Goal: Task Accomplishment & Management: Complete application form

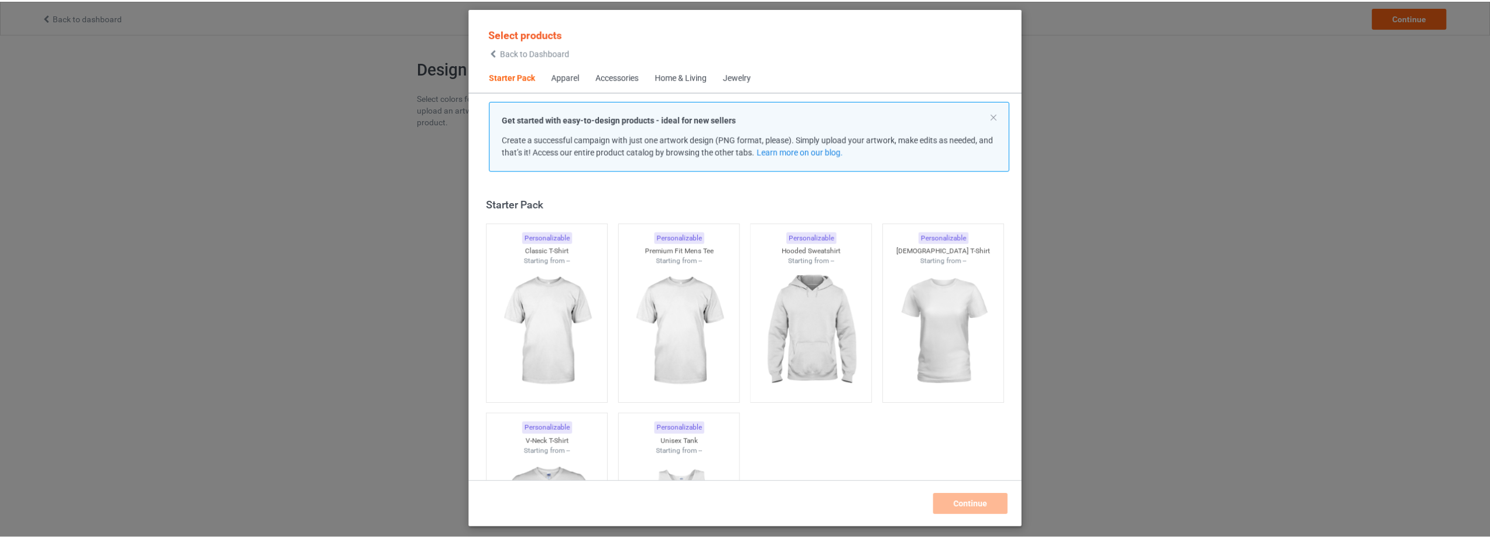
scroll to position [15, 0]
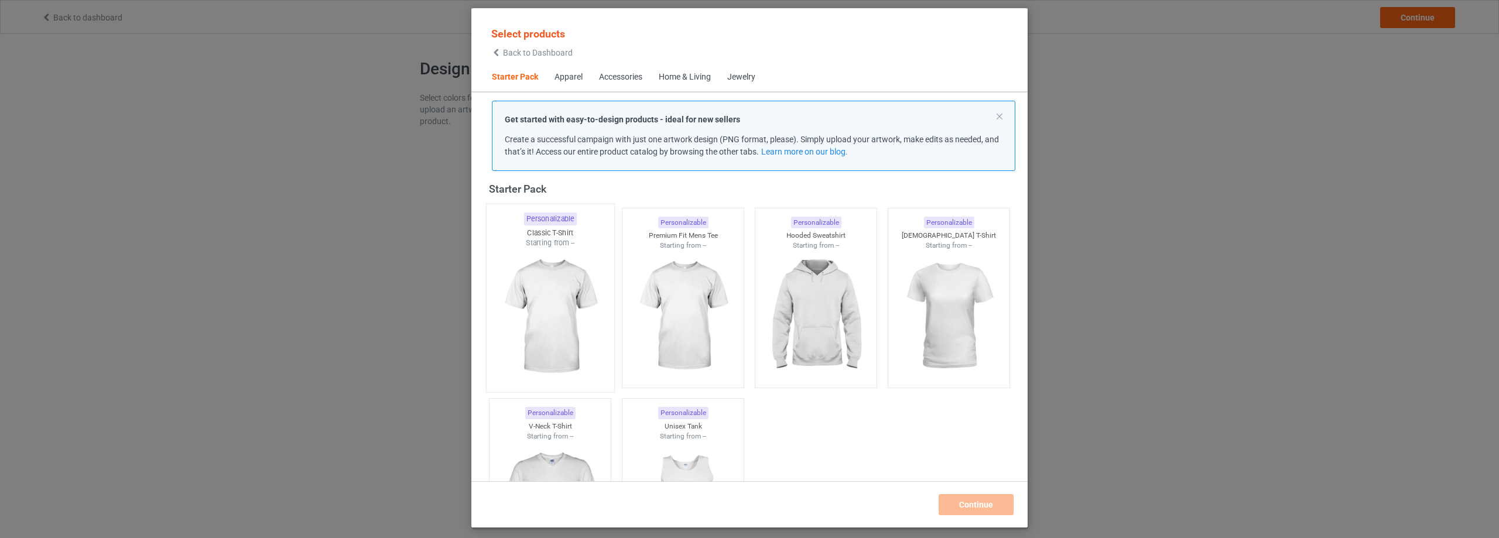
click at [562, 300] on img at bounding box center [550, 317] width 110 height 138
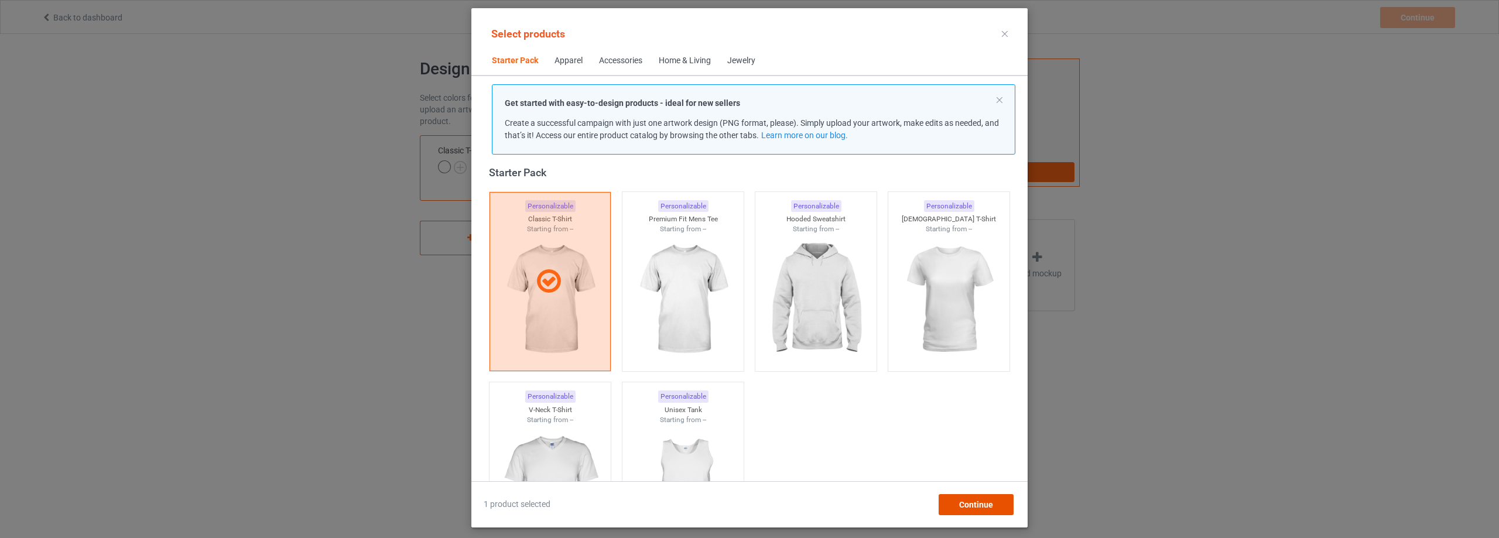
click at [1003, 510] on div "Continue" at bounding box center [976, 504] width 75 height 21
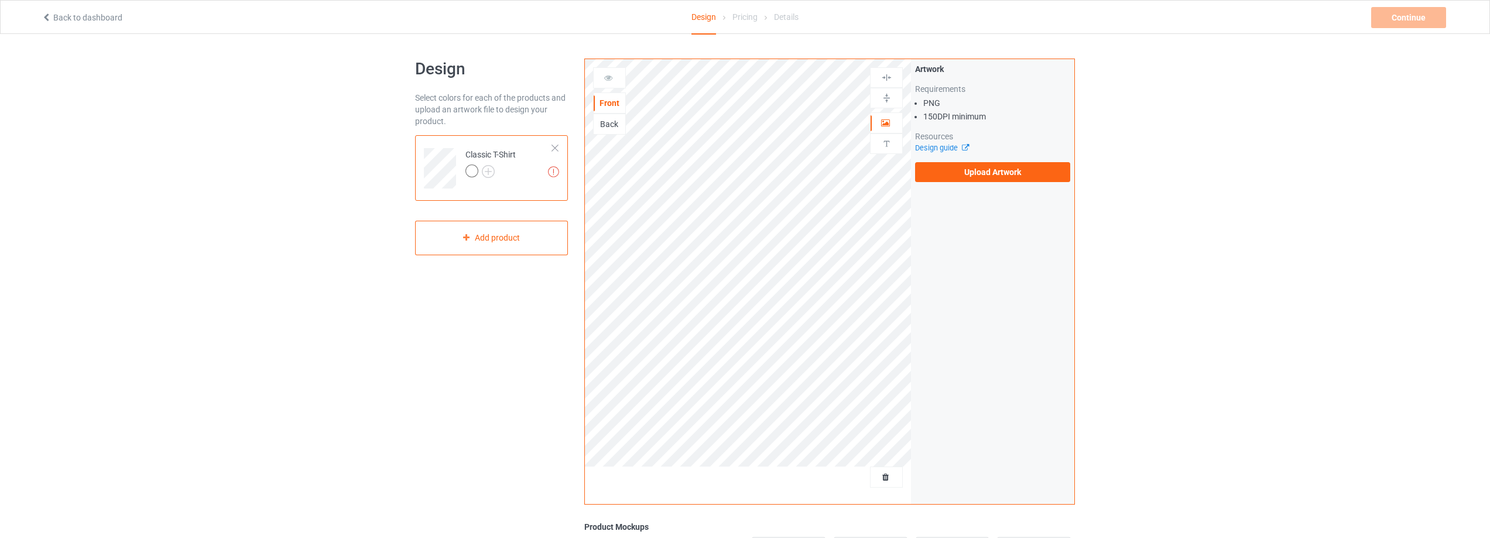
click at [612, 125] on div "Back" at bounding box center [610, 124] width 32 height 12
click at [1018, 159] on div "Artwork Requirements PNG 150 DPI minimum Resources Design guide Upload Artwork" at bounding box center [992, 122] width 155 height 119
click at [1009, 167] on label "Upload Artwork" at bounding box center [992, 172] width 155 height 20
click at [0, 0] on input "Upload Artwork" at bounding box center [0, 0] width 0 height 0
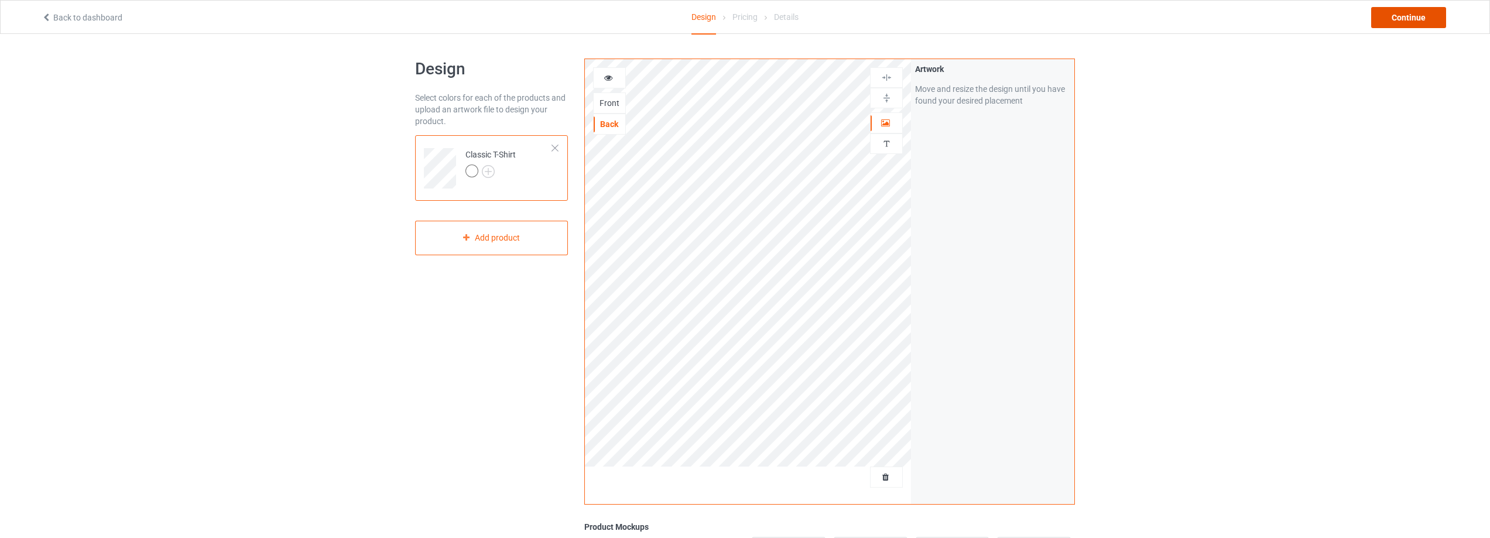
click at [1425, 19] on div "Continue" at bounding box center [1409, 17] width 75 height 21
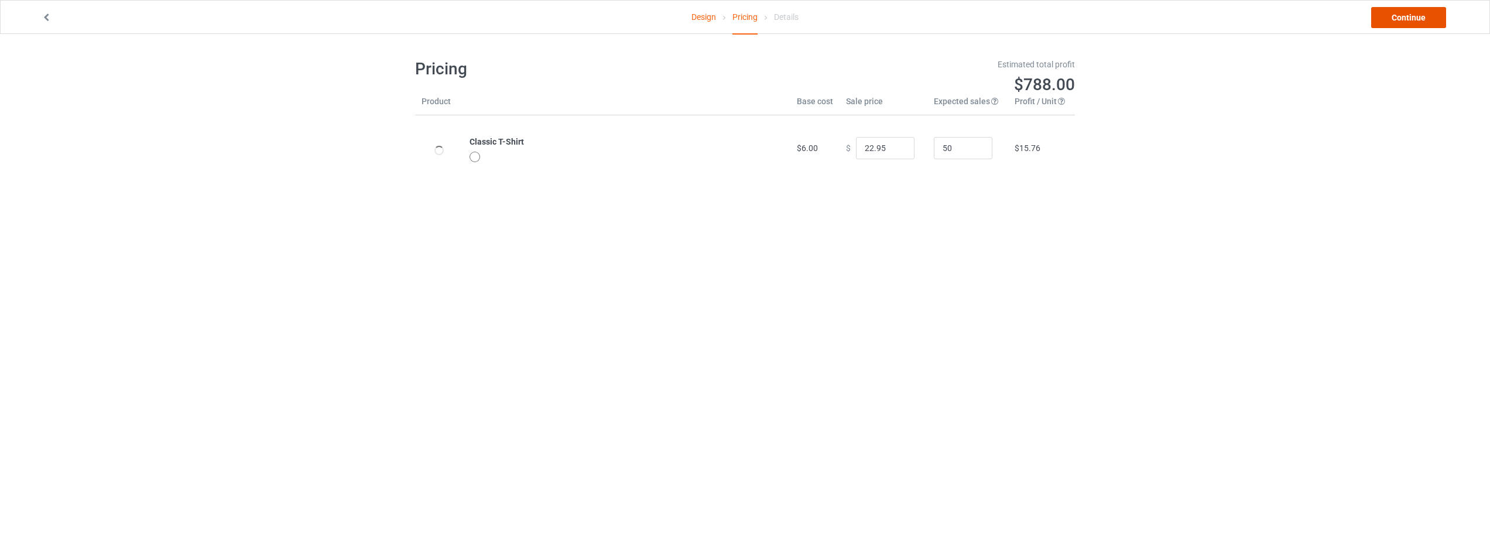
click at [1407, 18] on link "Continue" at bounding box center [1409, 17] width 75 height 21
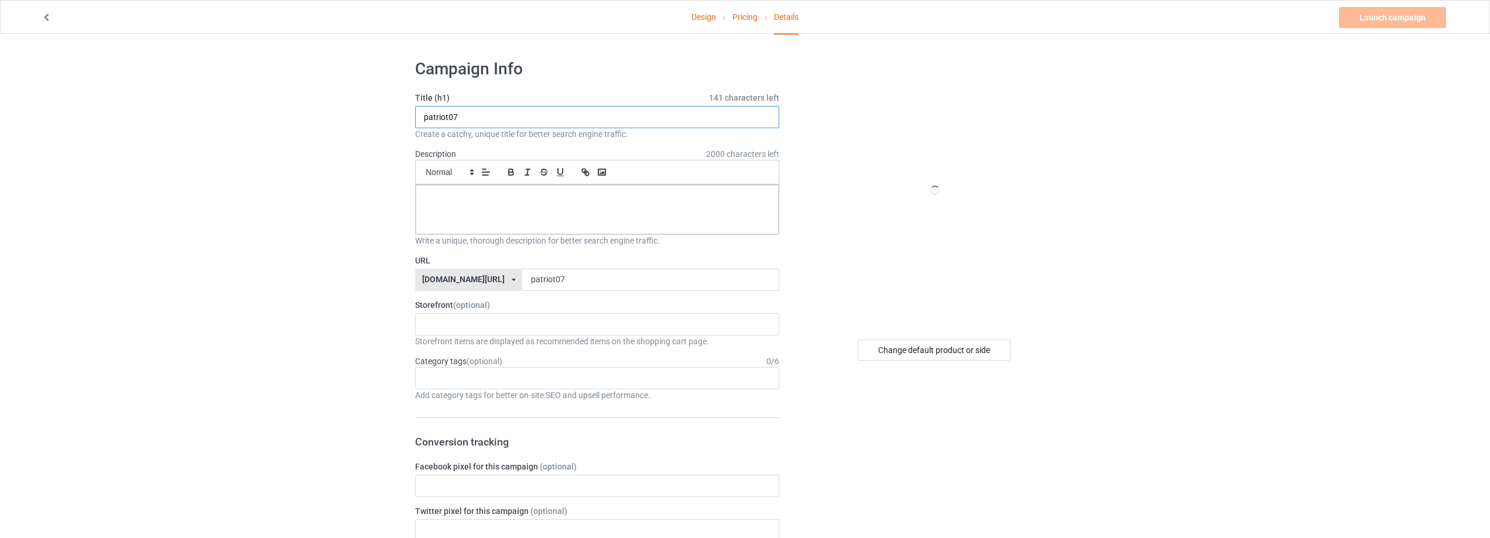
drag, startPoint x: 380, startPoint y: 130, endPoint x: 283, endPoint y: 136, distance: 97.4
paste input "Saint Michael Defend Us In Battle"
type input "Saint Michael Defend Us In Battle"
drag, startPoint x: 566, startPoint y: 277, endPoint x: 426, endPoint y: 286, distance: 140.2
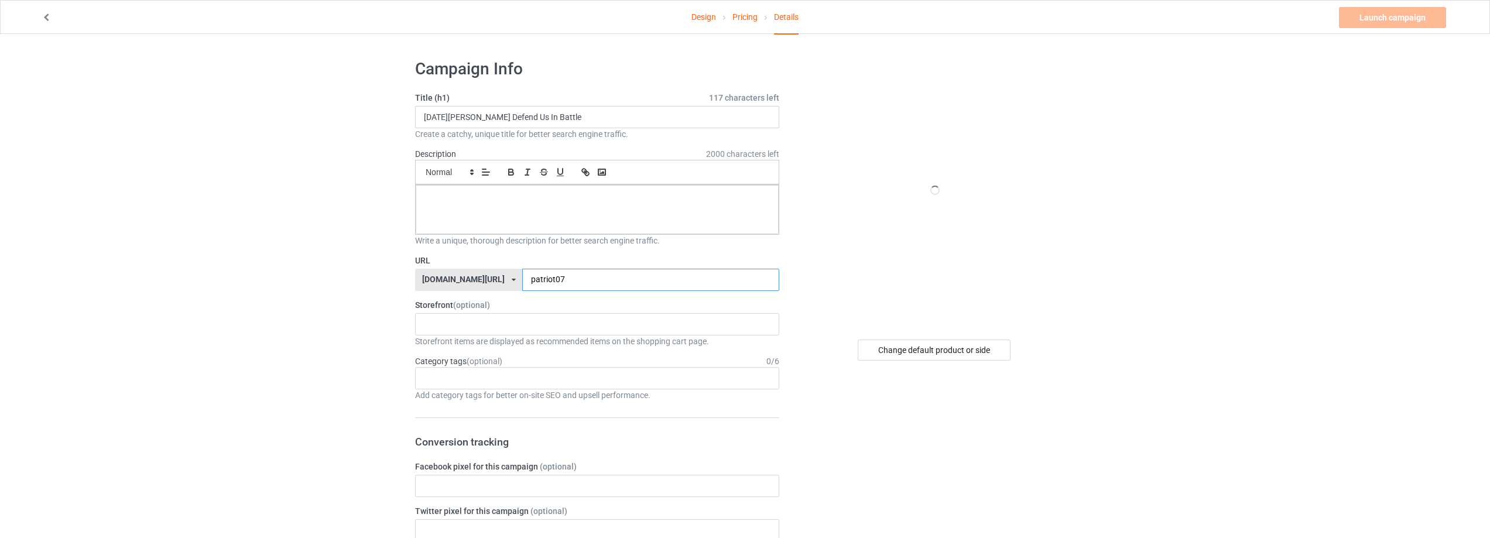
click at [431, 285] on div "warrior40k.com/ redwhiteblueclothing.com/ shopbabymom.net/ warrior40k.com/ teec…" at bounding box center [597, 280] width 364 height 22
click at [548, 280] on input "patriot07" at bounding box center [650, 280] width 257 height 22
drag, startPoint x: 536, startPoint y: 281, endPoint x: 607, endPoint y: 283, distance: 70.9
click at [606, 283] on input "patriot07" at bounding box center [650, 280] width 257 height 22
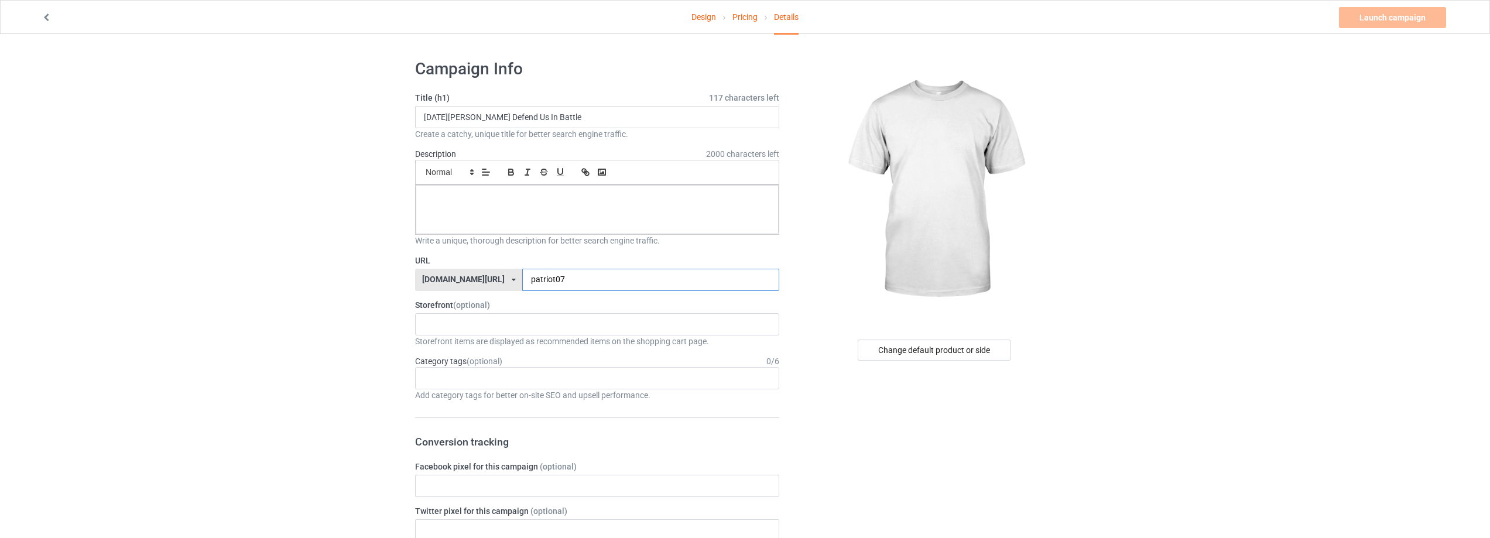
drag, startPoint x: 535, startPoint y: 278, endPoint x: 566, endPoint y: 283, distance: 32.0
click at [566, 283] on input "patriot07" at bounding box center [650, 280] width 257 height 22
type input "patriot12"
drag, startPoint x: 251, startPoint y: 322, endPoint x: 483, endPoint y: 320, distance: 231.9
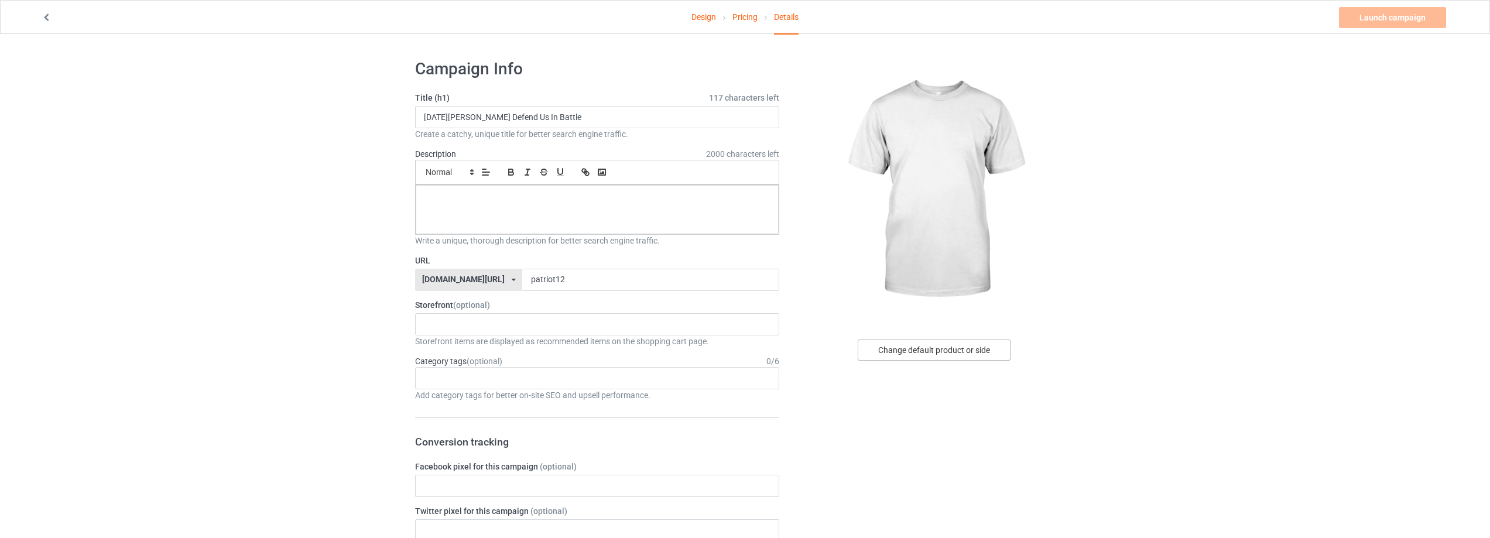
click at [994, 349] on div "Change default product or side" at bounding box center [934, 350] width 153 height 21
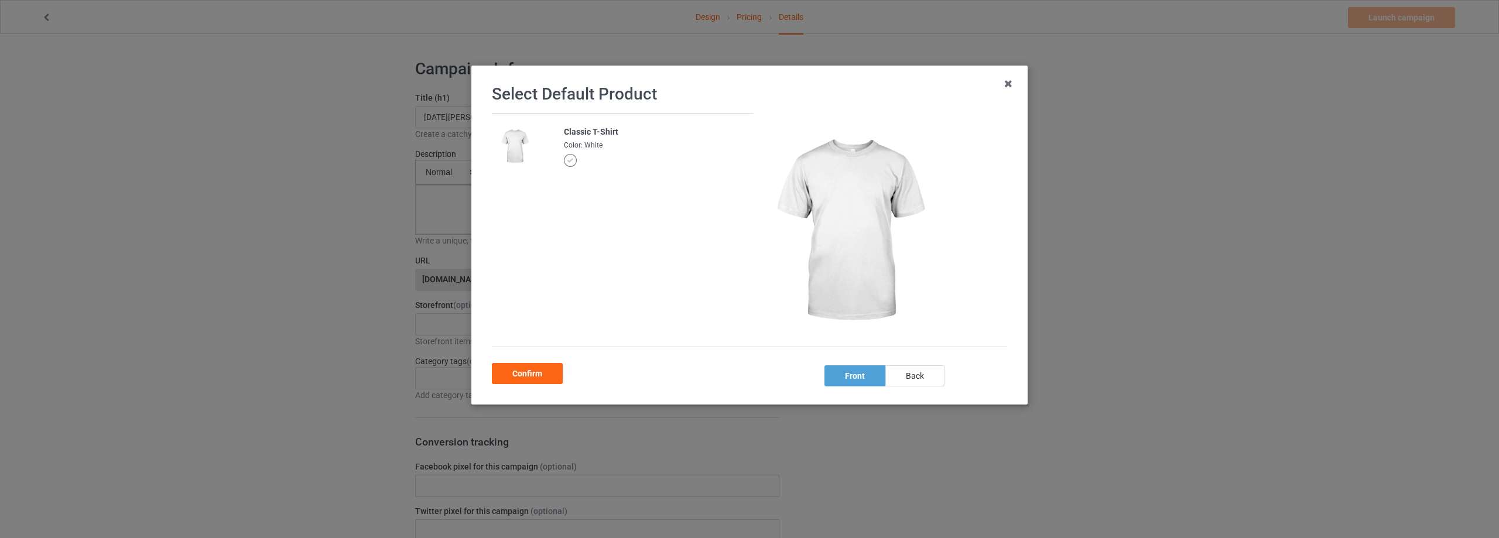
click at [928, 373] on div "back" at bounding box center [914, 375] width 59 height 21
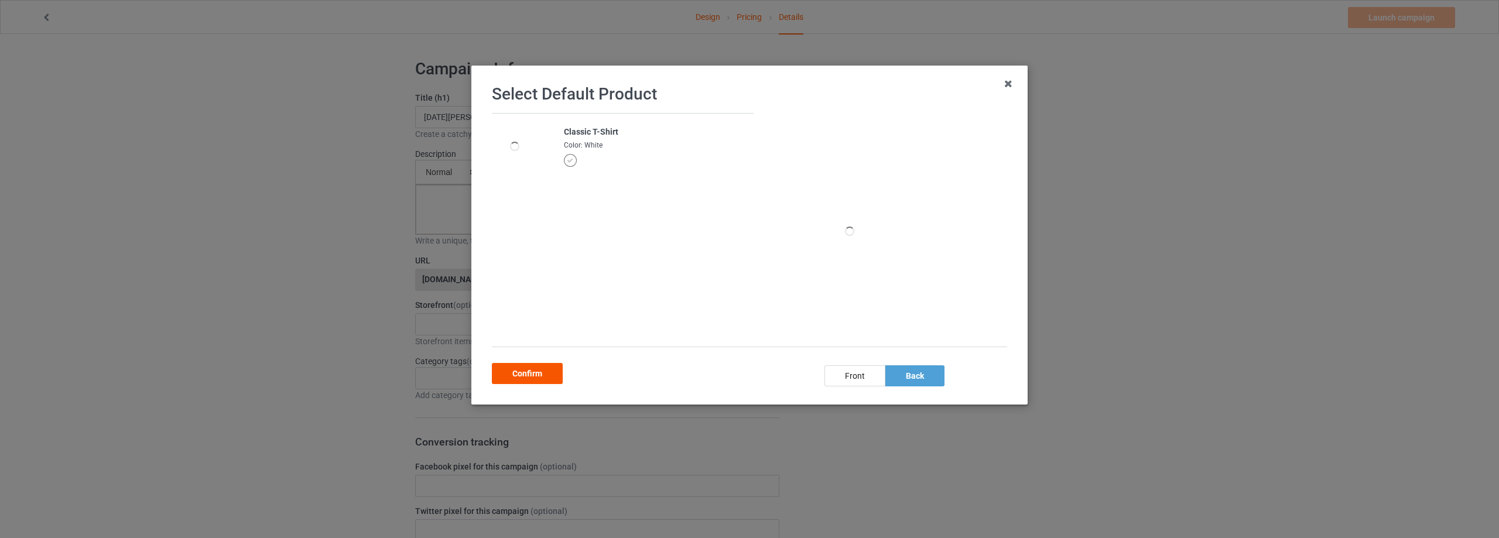
click at [540, 374] on div "Confirm" at bounding box center [527, 373] width 71 height 21
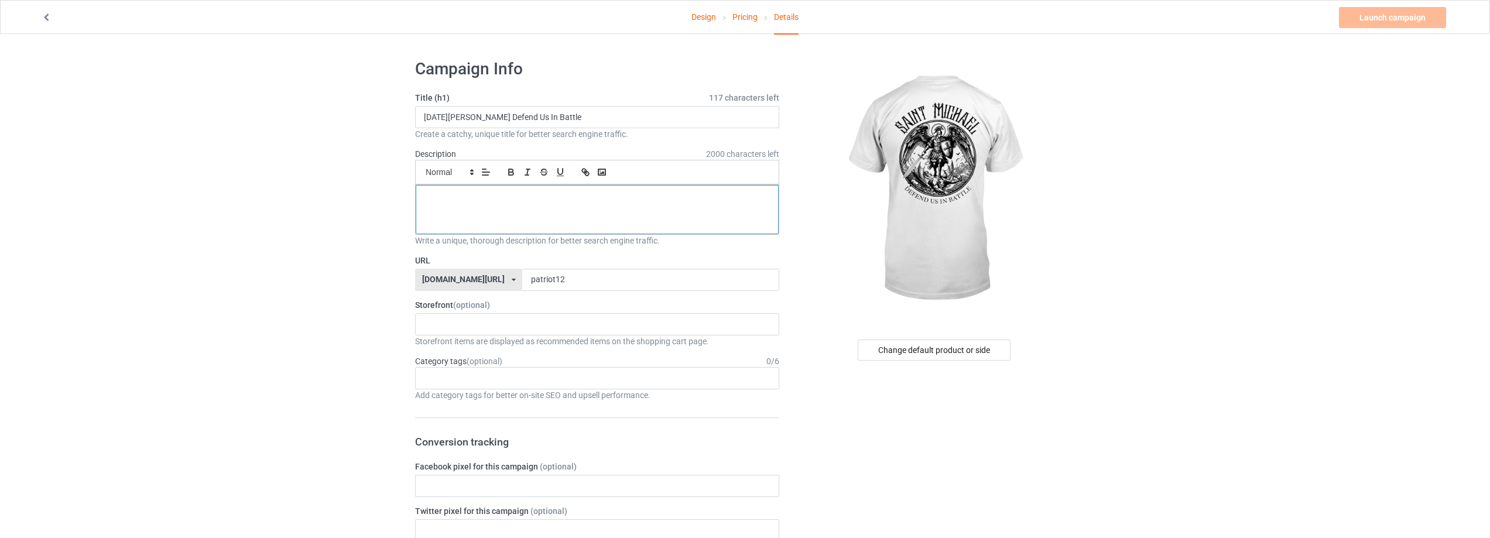
click at [512, 203] on p at bounding box center [597, 198] width 344 height 11
click at [470, 211] on div at bounding box center [597, 209] width 363 height 49
drag, startPoint x: 467, startPoint y: 119, endPoint x: 293, endPoint y: 136, distance: 174.7
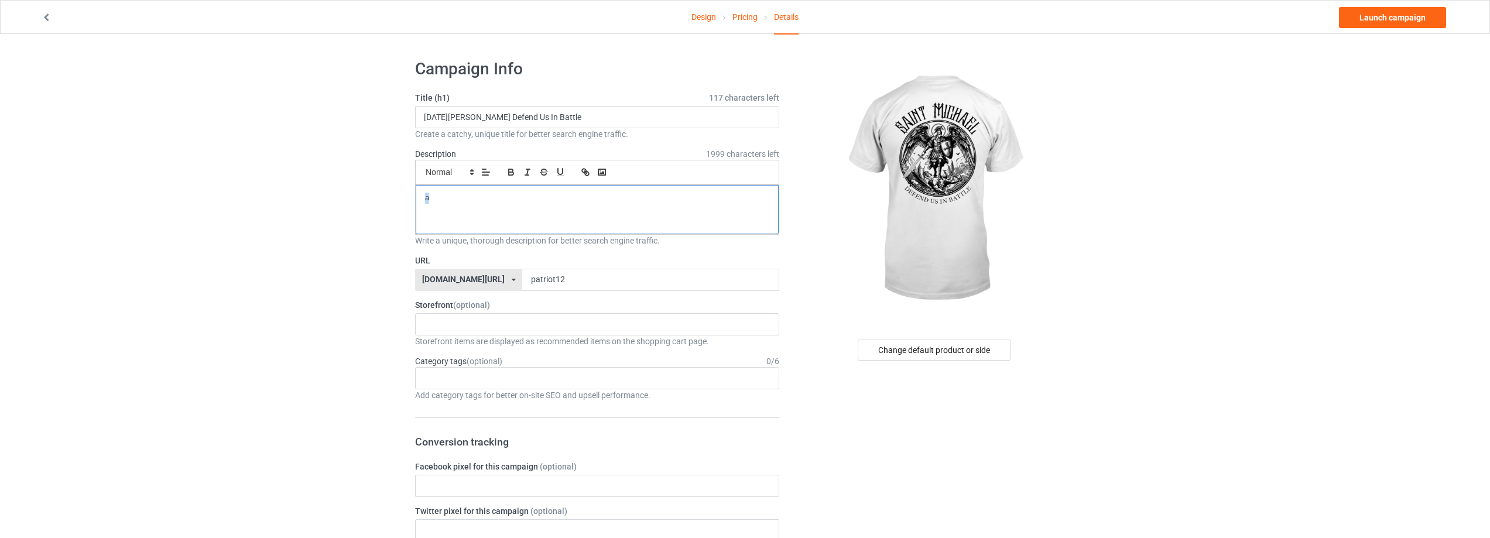
drag, startPoint x: 428, startPoint y: 197, endPoint x: 364, endPoint y: 197, distance: 63.8
click at [1383, 15] on link "Launch campaign" at bounding box center [1392, 17] width 107 height 21
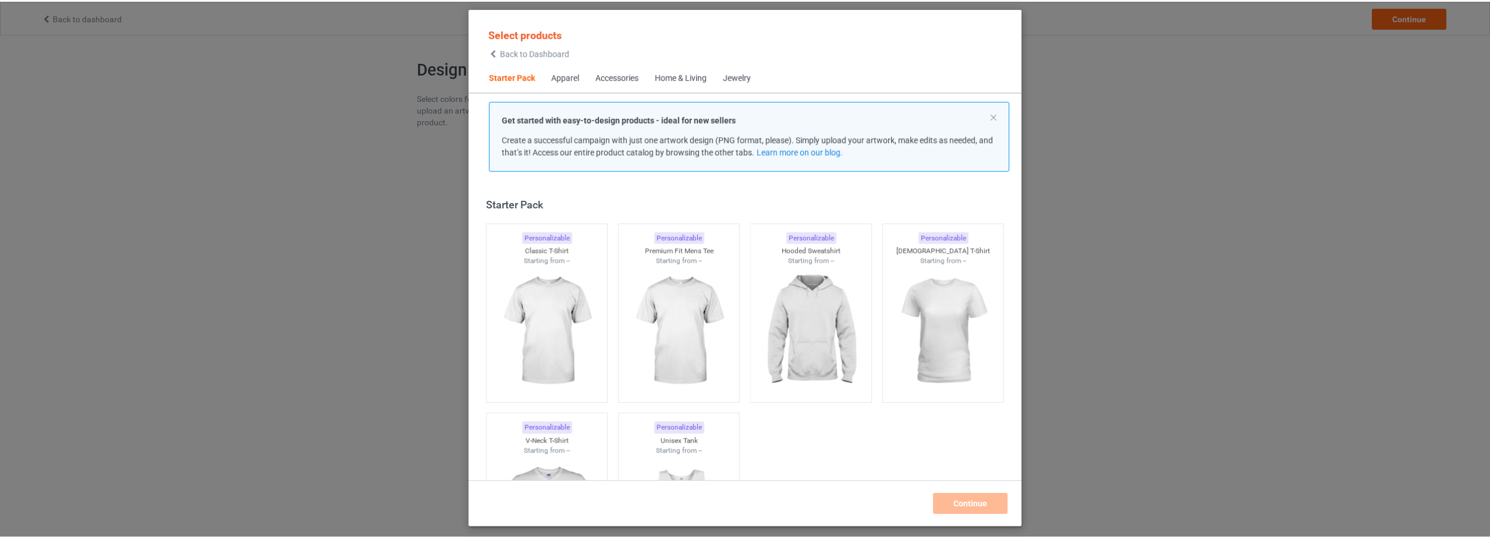
scroll to position [15, 0]
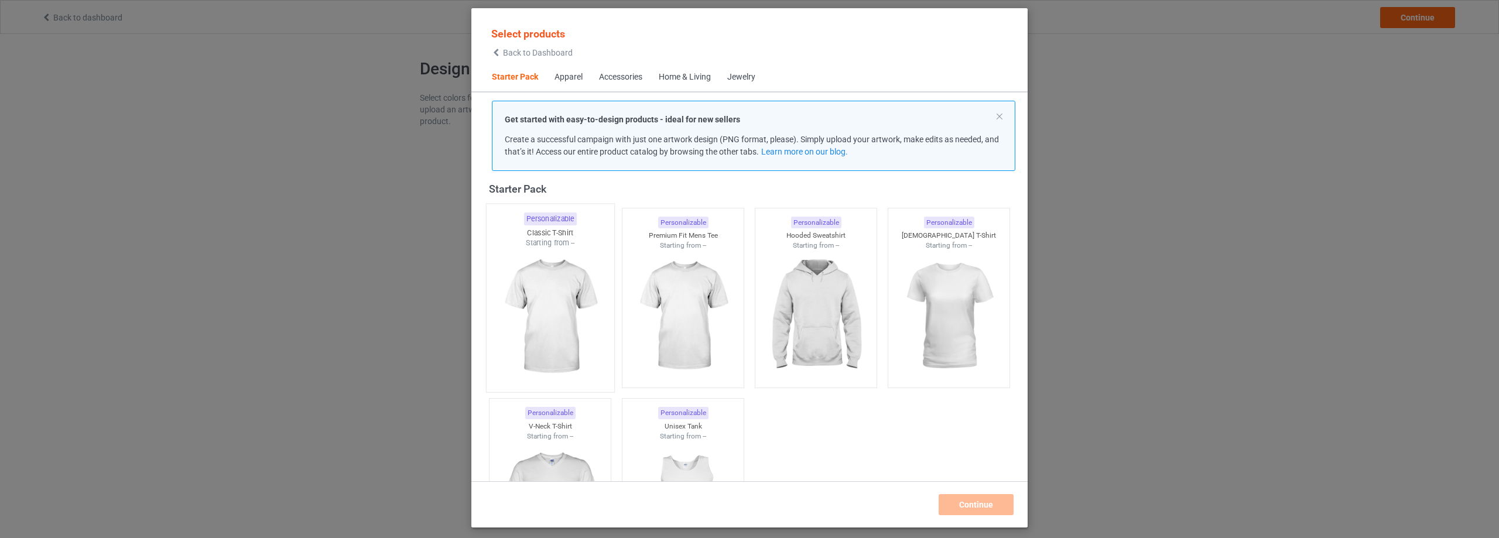
click at [556, 300] on img at bounding box center [550, 317] width 110 height 138
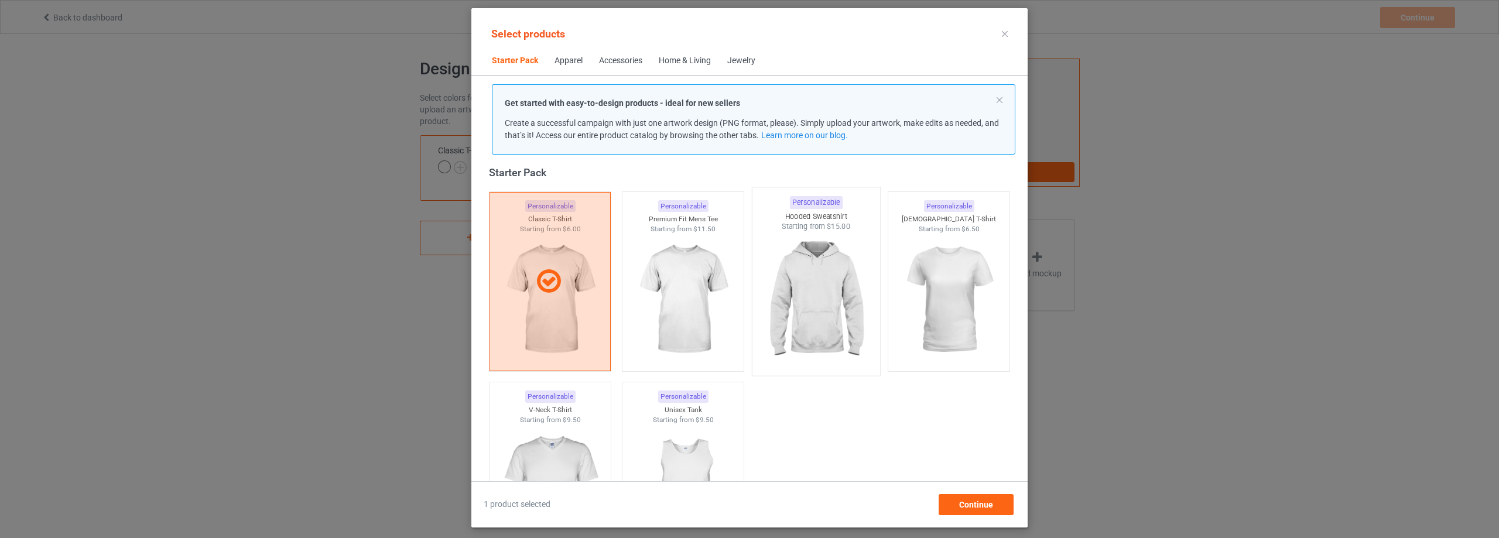
click at [832, 309] on img at bounding box center [816, 301] width 110 height 138
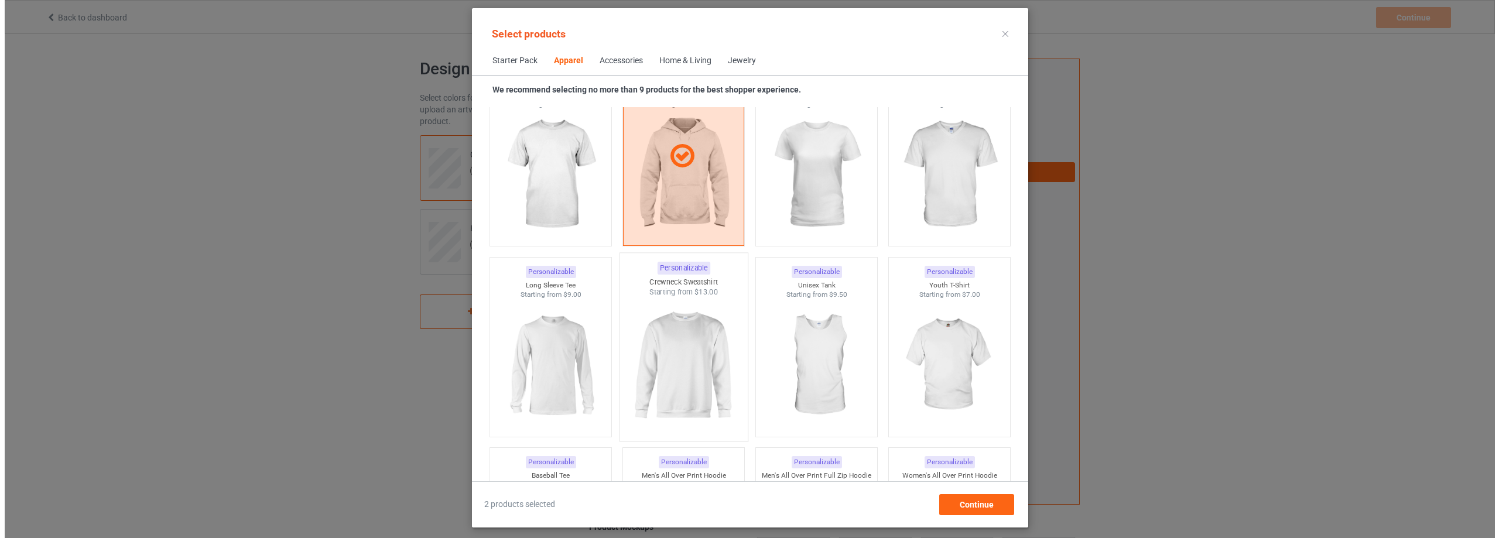
scroll to position [718, 0]
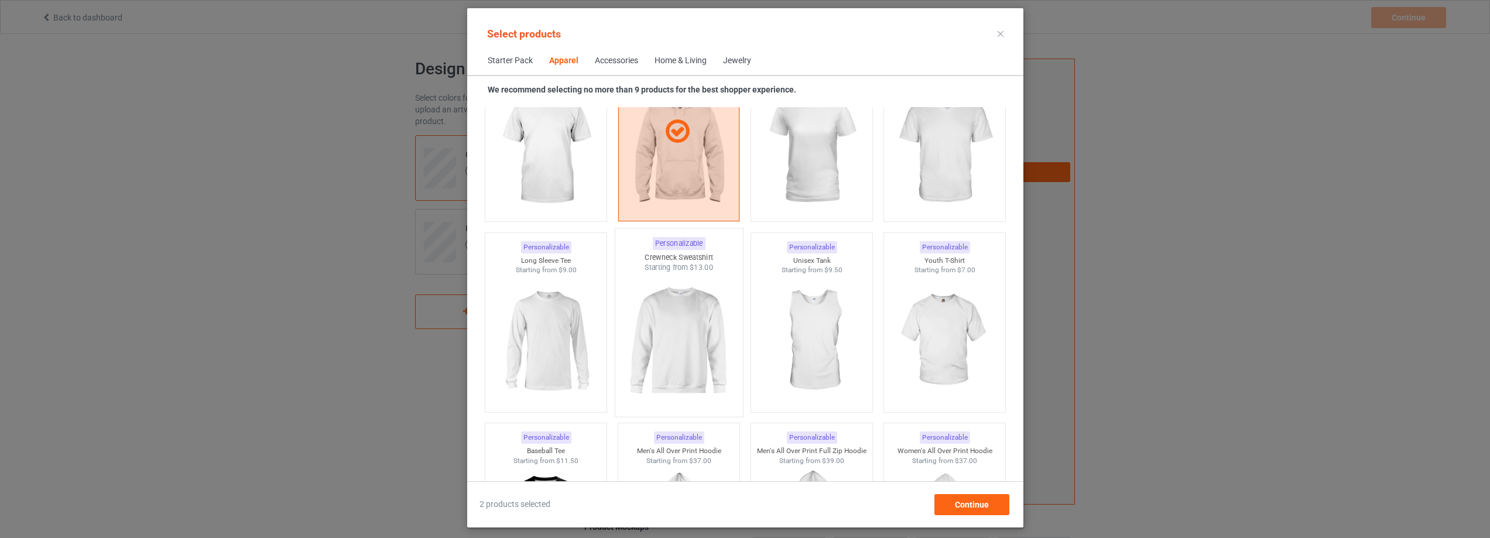
drag, startPoint x: 559, startPoint y: 343, endPoint x: 699, endPoint y: 338, distance: 140.0
click at [561, 343] on img at bounding box center [545, 340] width 105 height 131
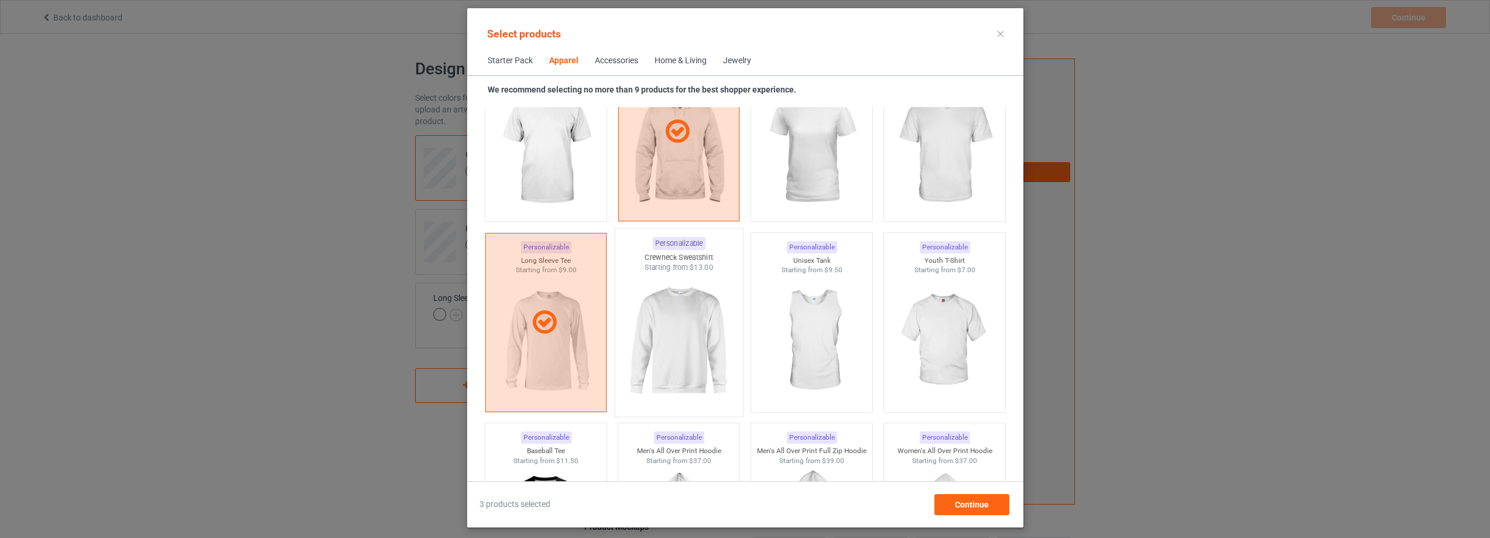
click at [699, 338] on img at bounding box center [679, 342] width 110 height 138
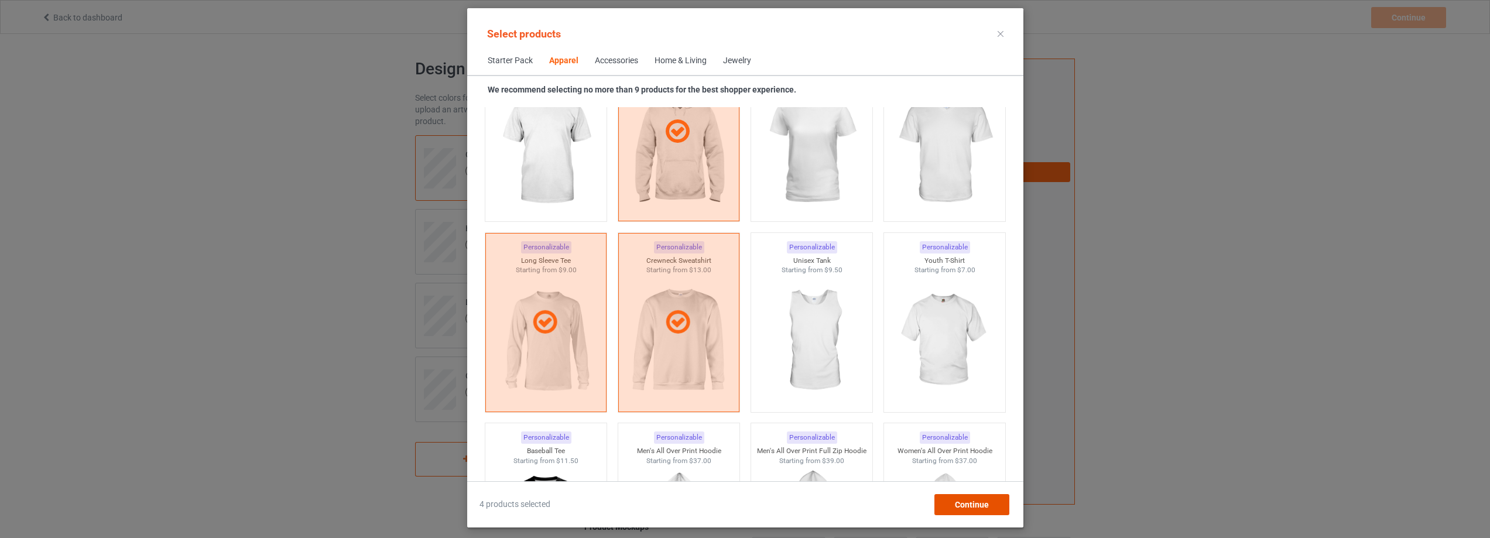
click at [963, 507] on span "Continue" at bounding box center [972, 504] width 34 height 9
click at [963, 507] on div "Front Back Artwork Upload artwork before adding personalization Artwork Require…" at bounding box center [829, 396] width 491 height 675
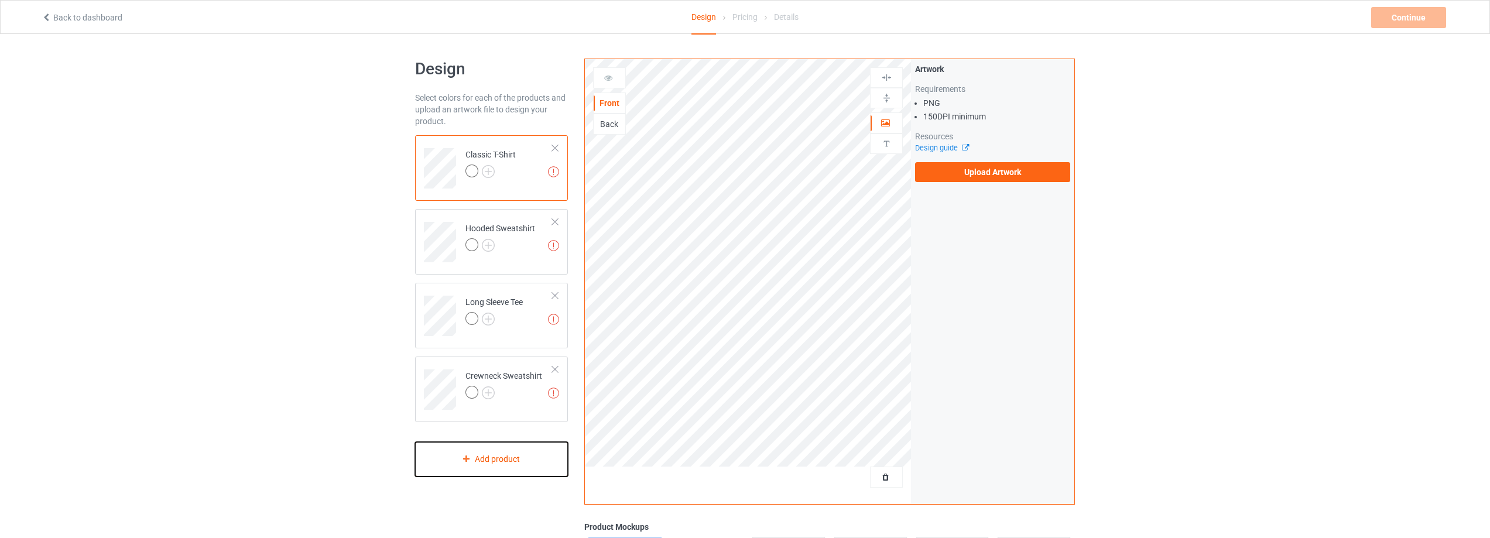
click at [484, 456] on div "Add product" at bounding box center [491, 459] width 153 height 35
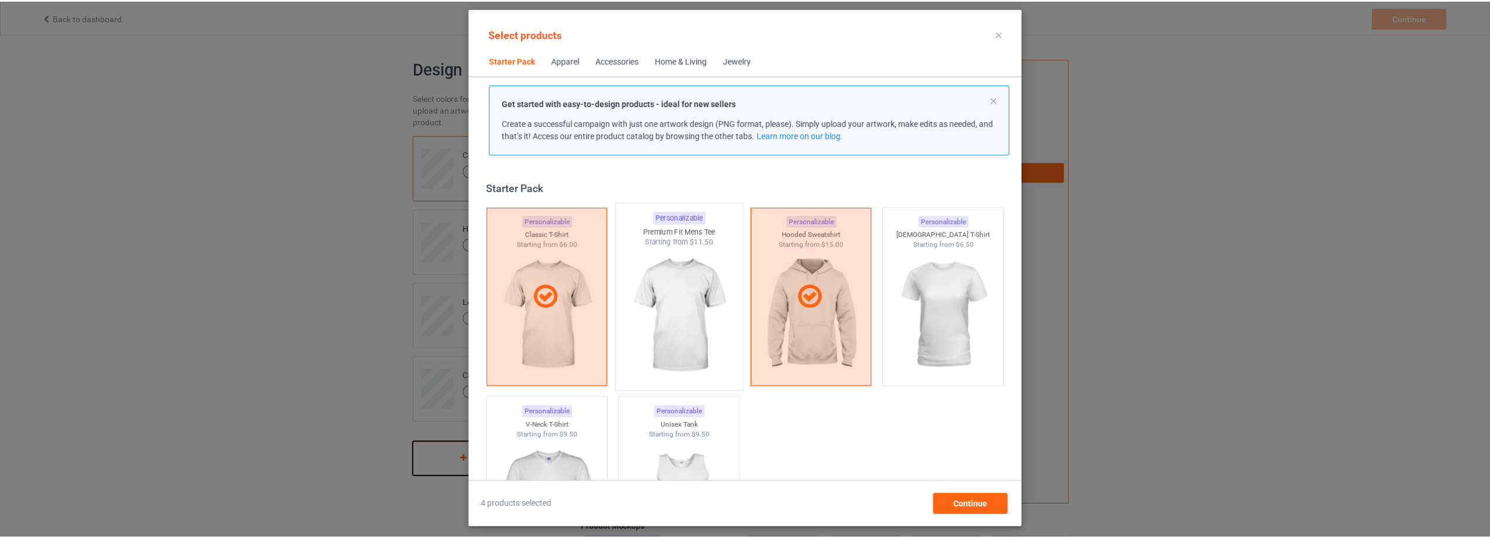
scroll to position [59, 0]
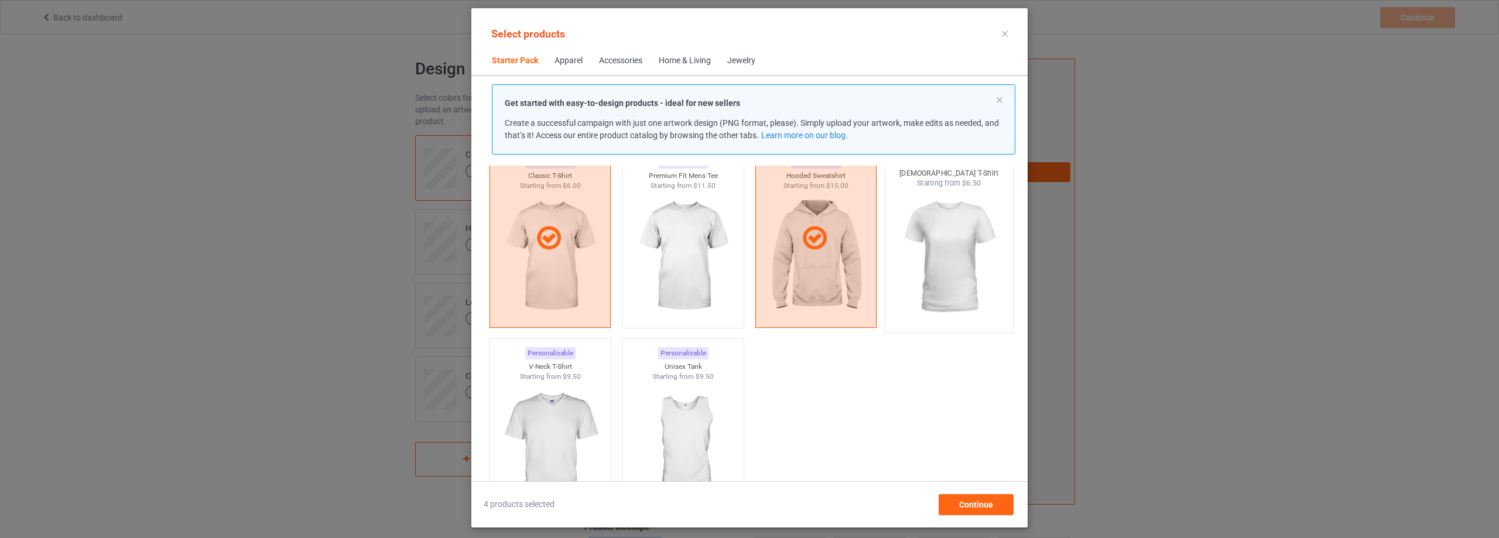
click at [936, 265] on img at bounding box center [949, 258] width 110 height 138
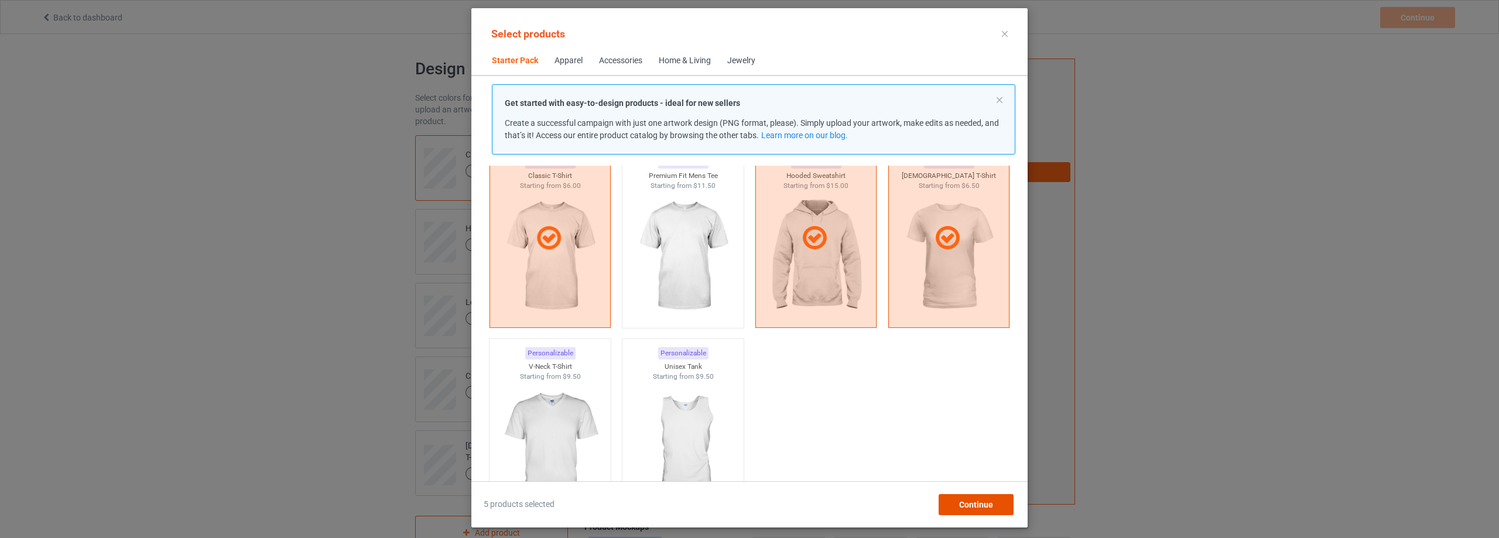
click at [987, 502] on span "Continue" at bounding box center [976, 504] width 34 height 9
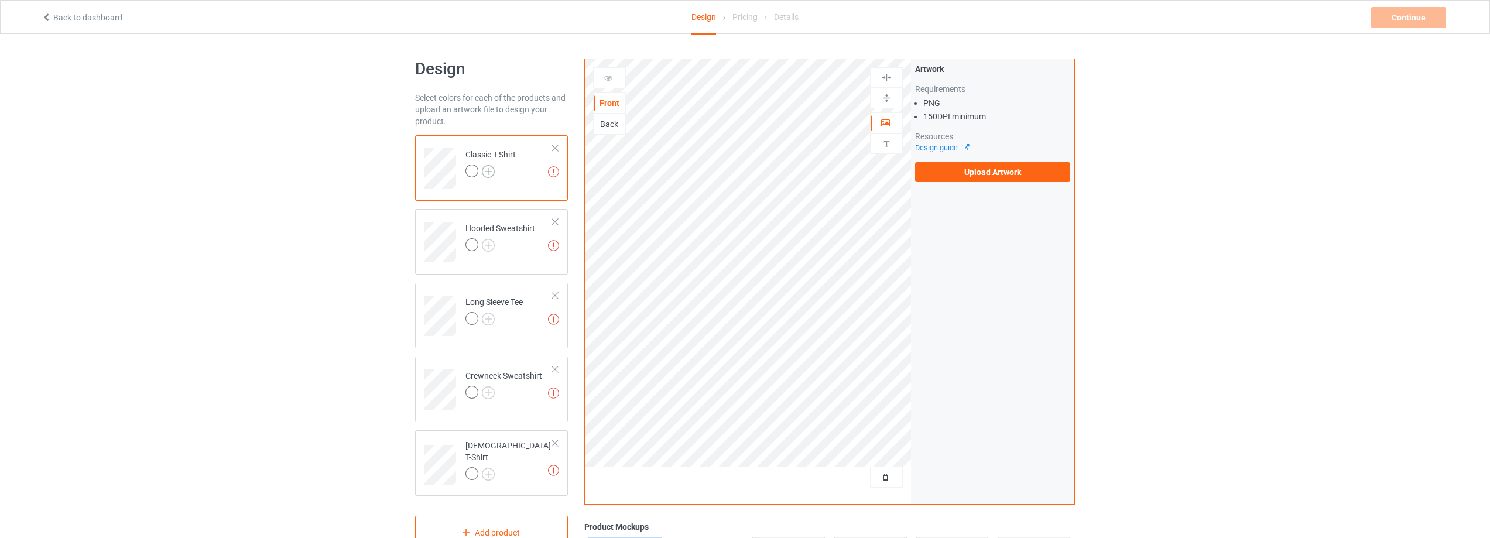
click at [483, 176] on img at bounding box center [488, 171] width 13 height 13
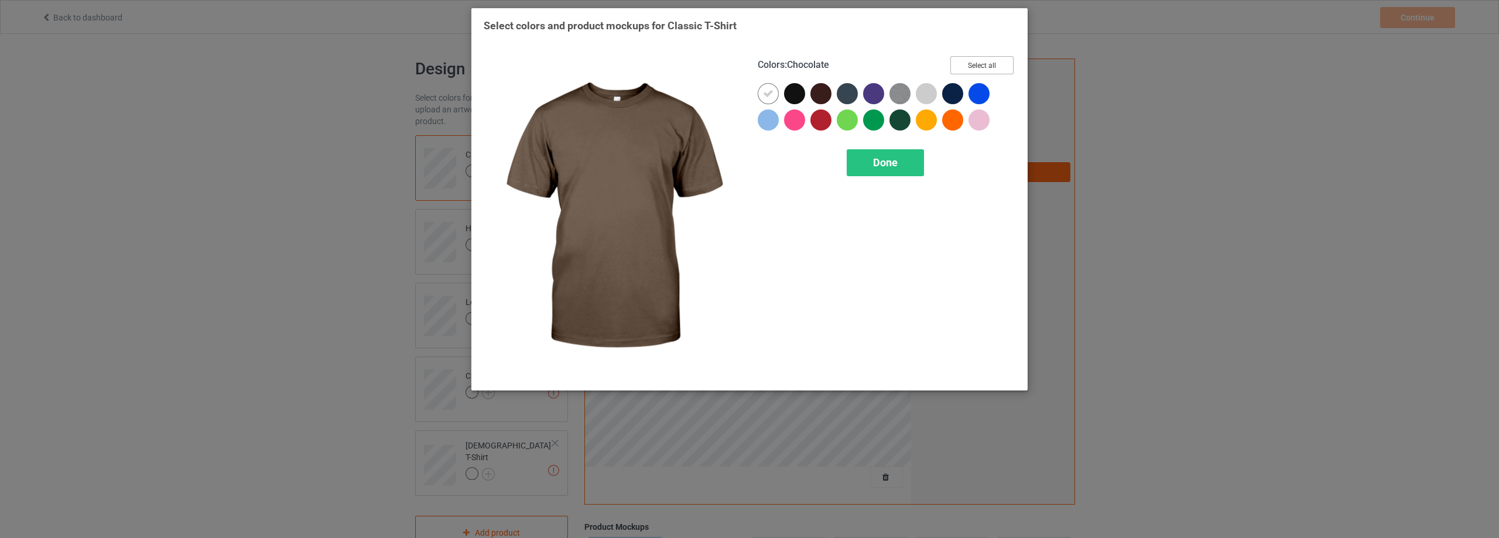
click at [974, 64] on button "Select all" at bounding box center [981, 65] width 63 height 18
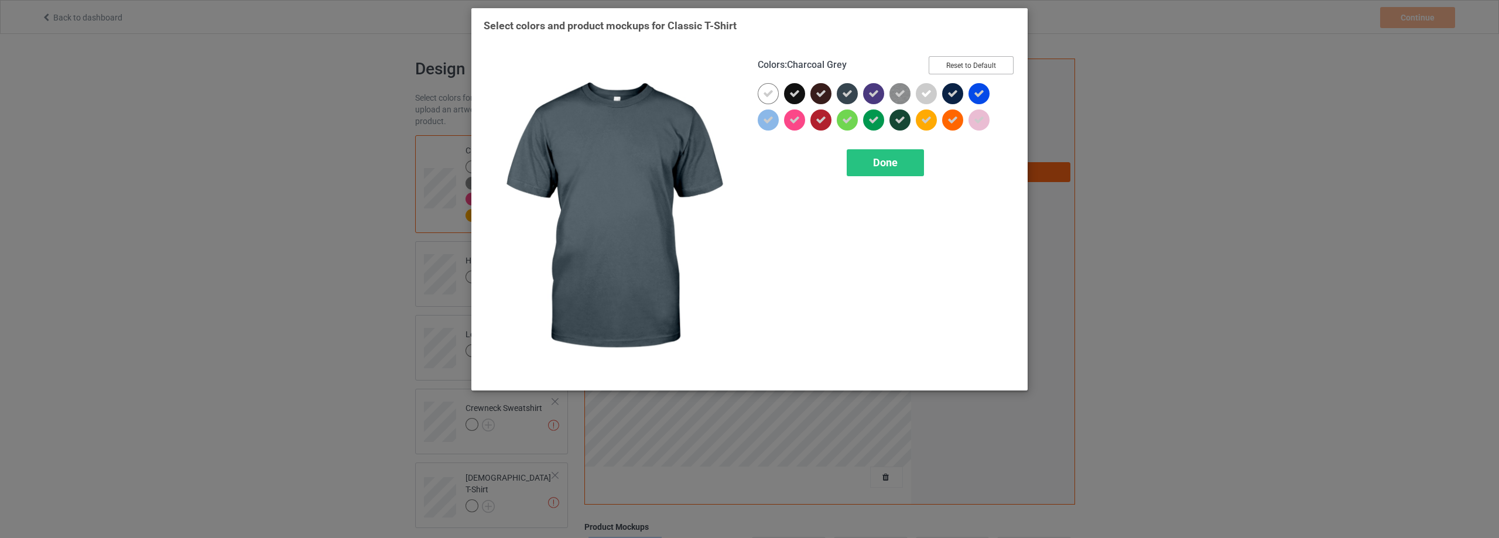
click at [973, 64] on button "Reset to Default" at bounding box center [971, 65] width 85 height 18
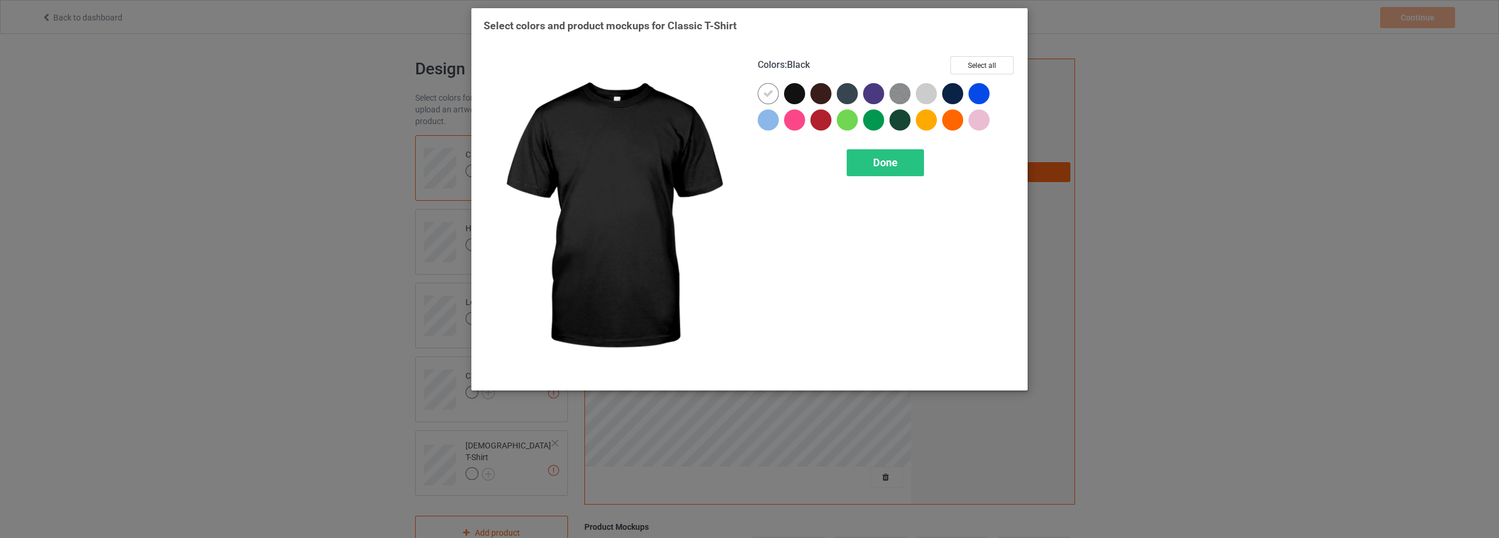
click at [794, 93] on div at bounding box center [794, 93] width 21 height 21
click at [767, 93] on icon at bounding box center [768, 93] width 11 height 11
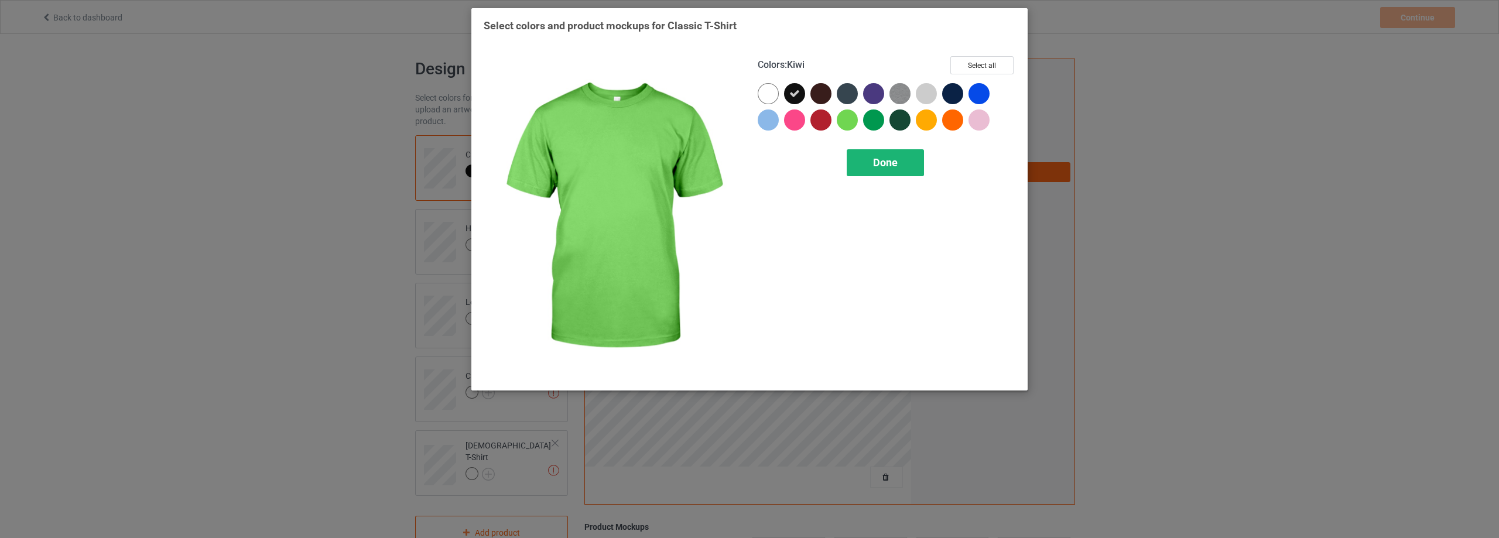
click at [885, 170] on div "Done" at bounding box center [885, 162] width 77 height 27
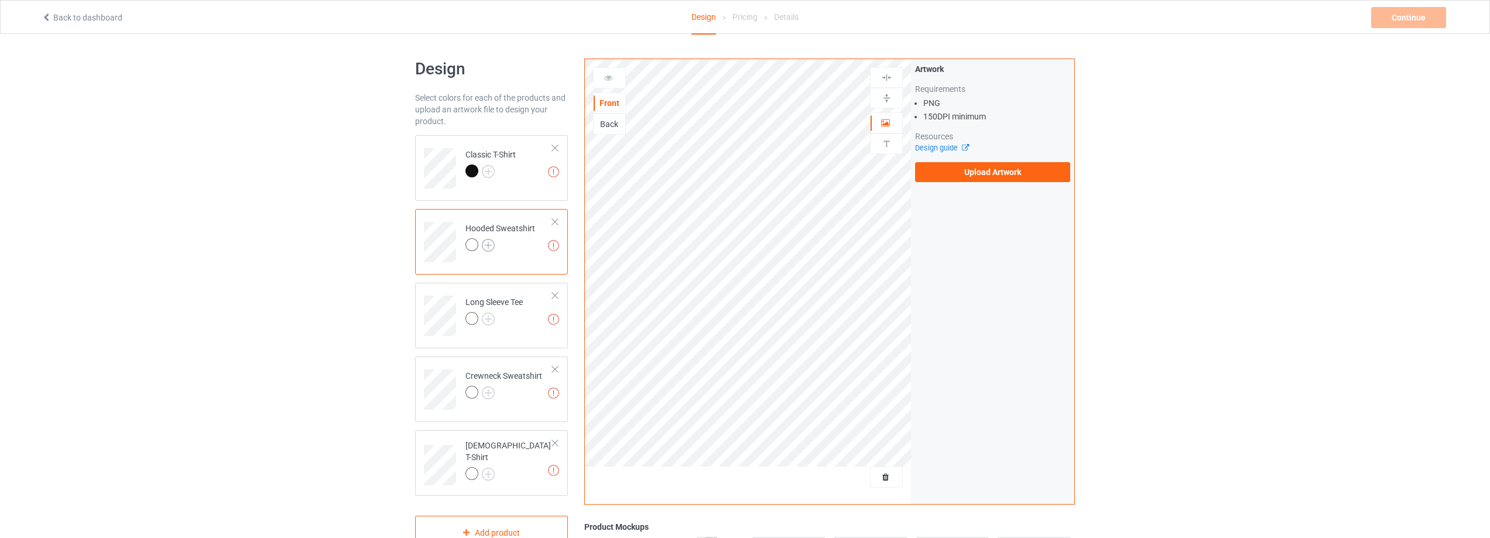
click at [485, 243] on img at bounding box center [488, 245] width 13 height 13
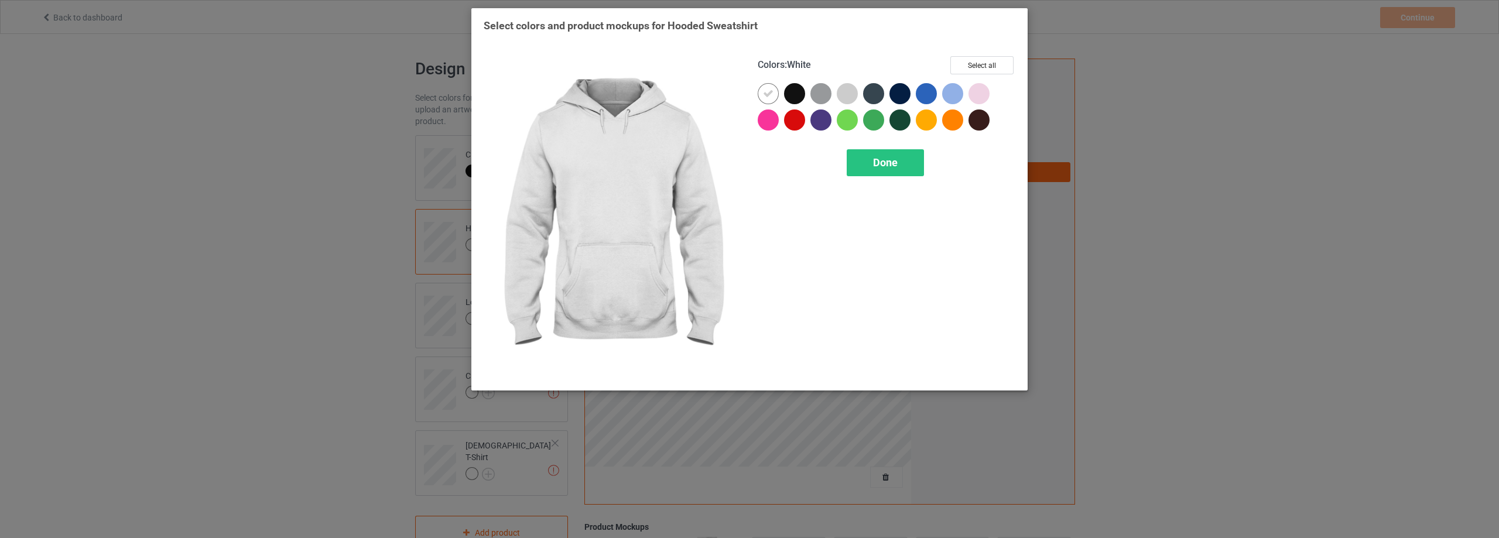
click at [769, 88] on div at bounding box center [768, 93] width 21 height 21
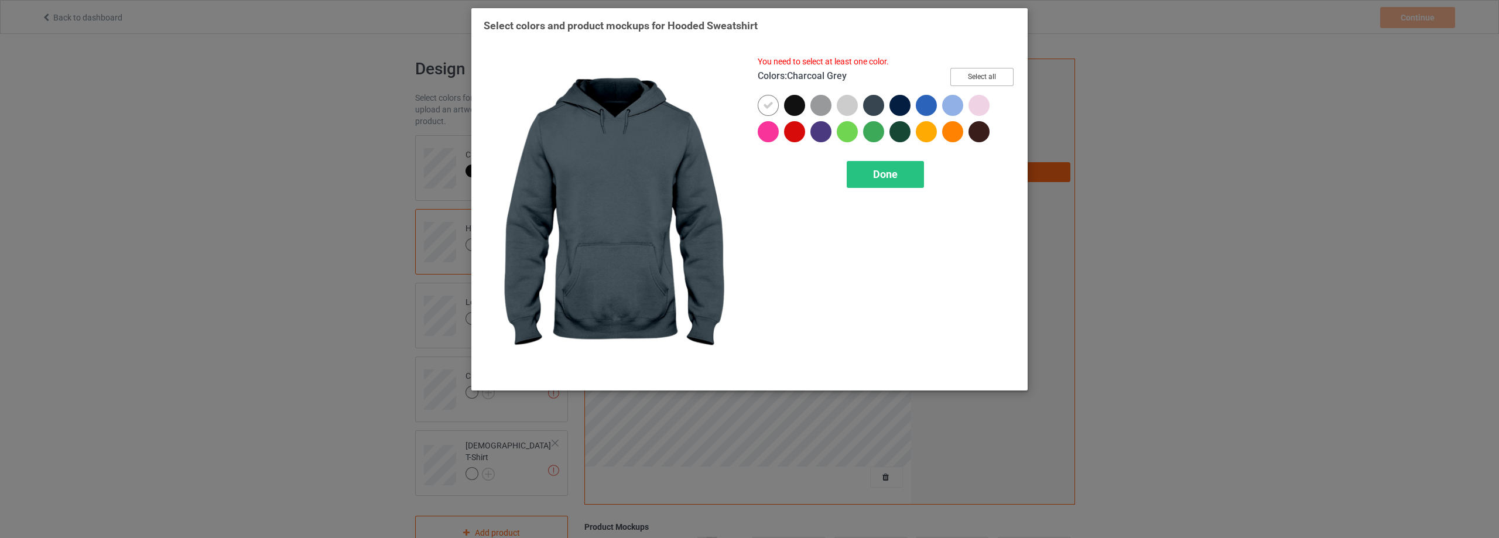
click at [1010, 80] on button "Select all" at bounding box center [981, 77] width 63 height 18
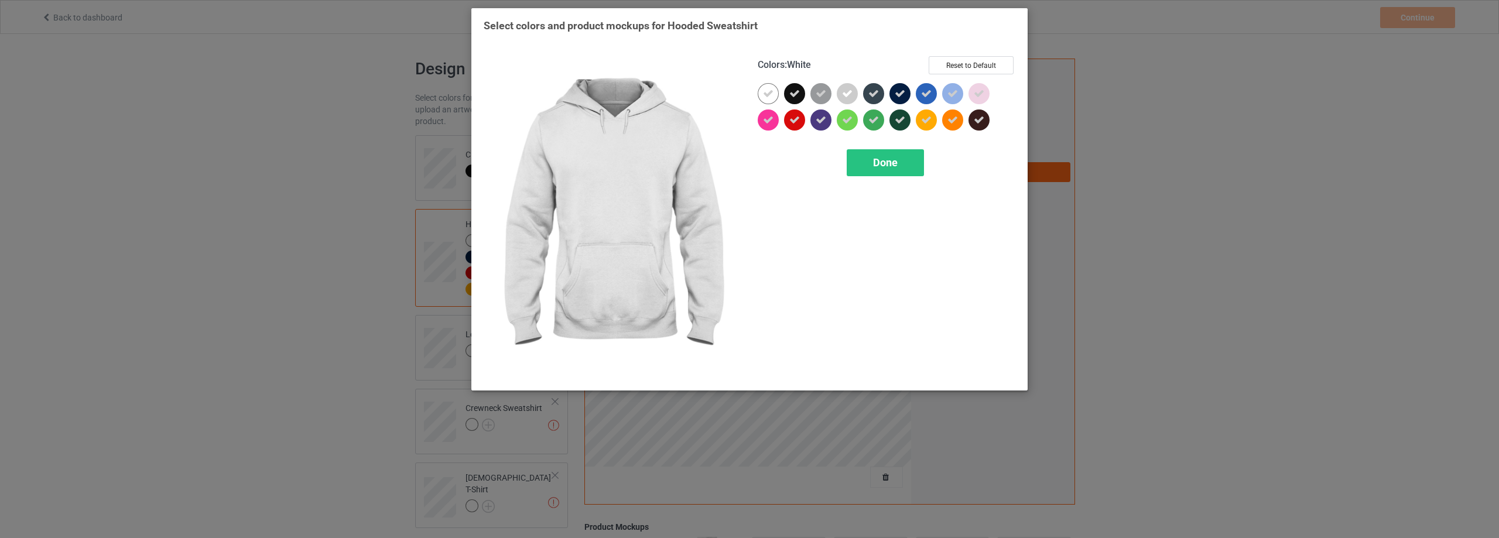
drag, startPoint x: 773, startPoint y: 93, endPoint x: 803, endPoint y: 108, distance: 34.0
click at [775, 94] on div at bounding box center [768, 93] width 21 height 21
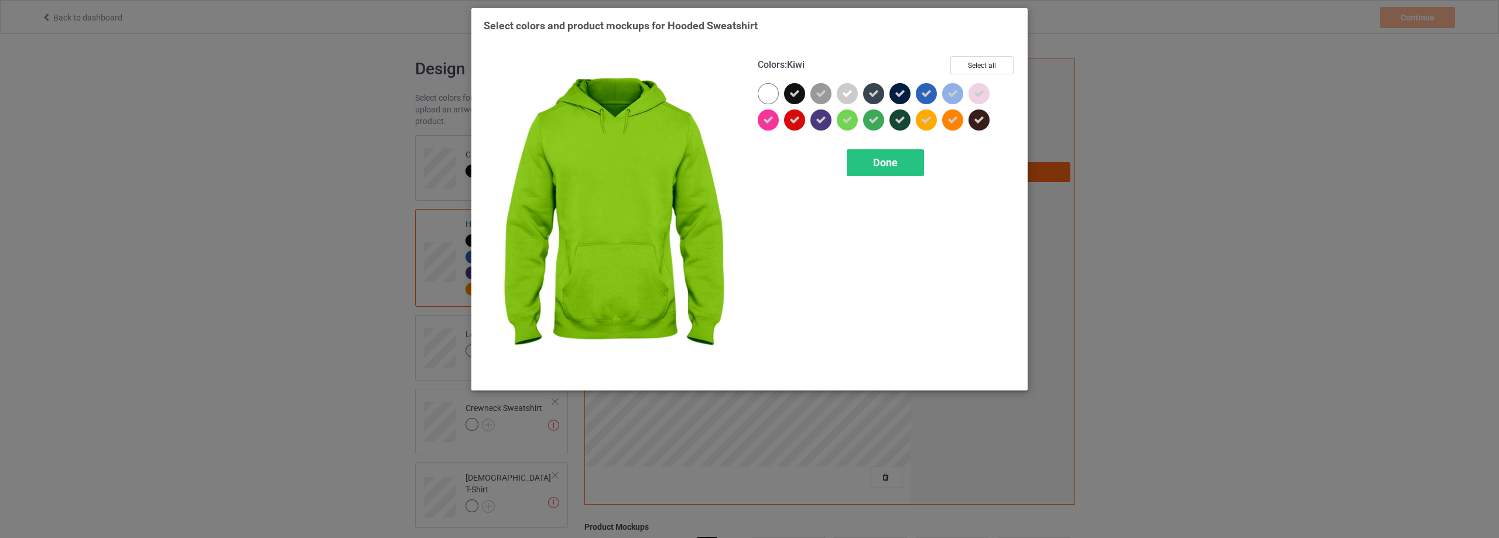
click at [878, 155] on div "Done" at bounding box center [885, 162] width 77 height 27
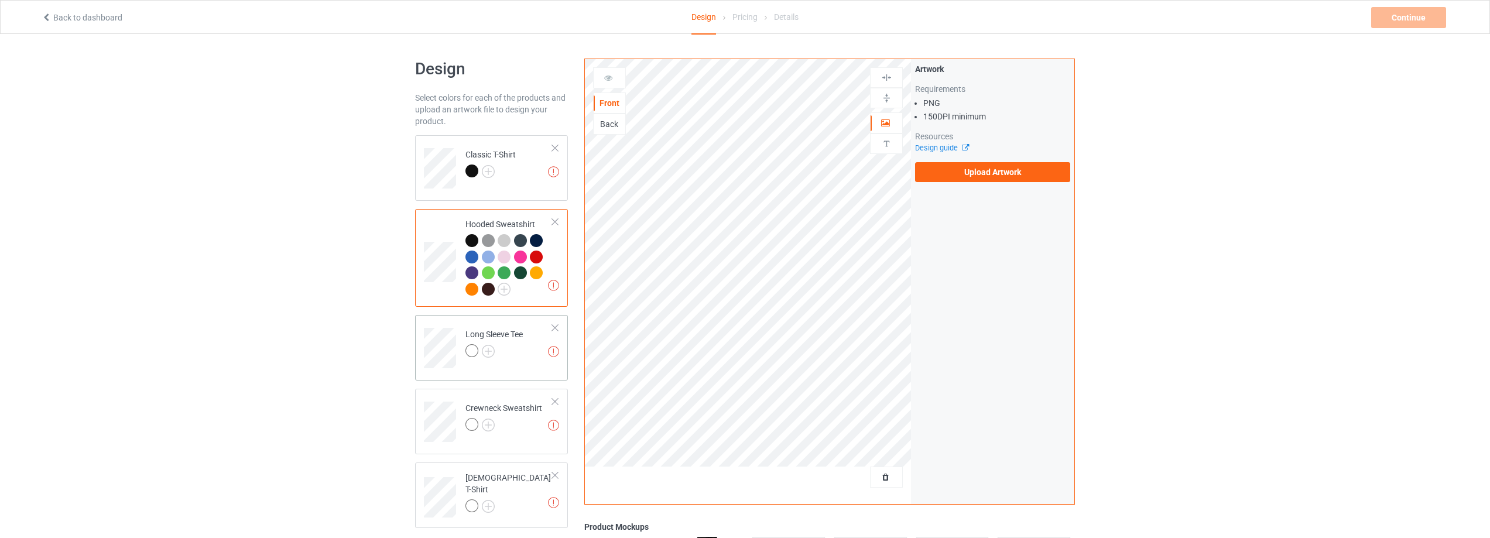
drag, startPoint x: 422, startPoint y: 338, endPoint x: 481, endPoint y: 355, distance: 61.0
click at [423, 338] on div "Missing artworks Long Sleeve Tee" at bounding box center [491, 348] width 153 height 66
click at [488, 351] on img at bounding box center [488, 351] width 13 height 13
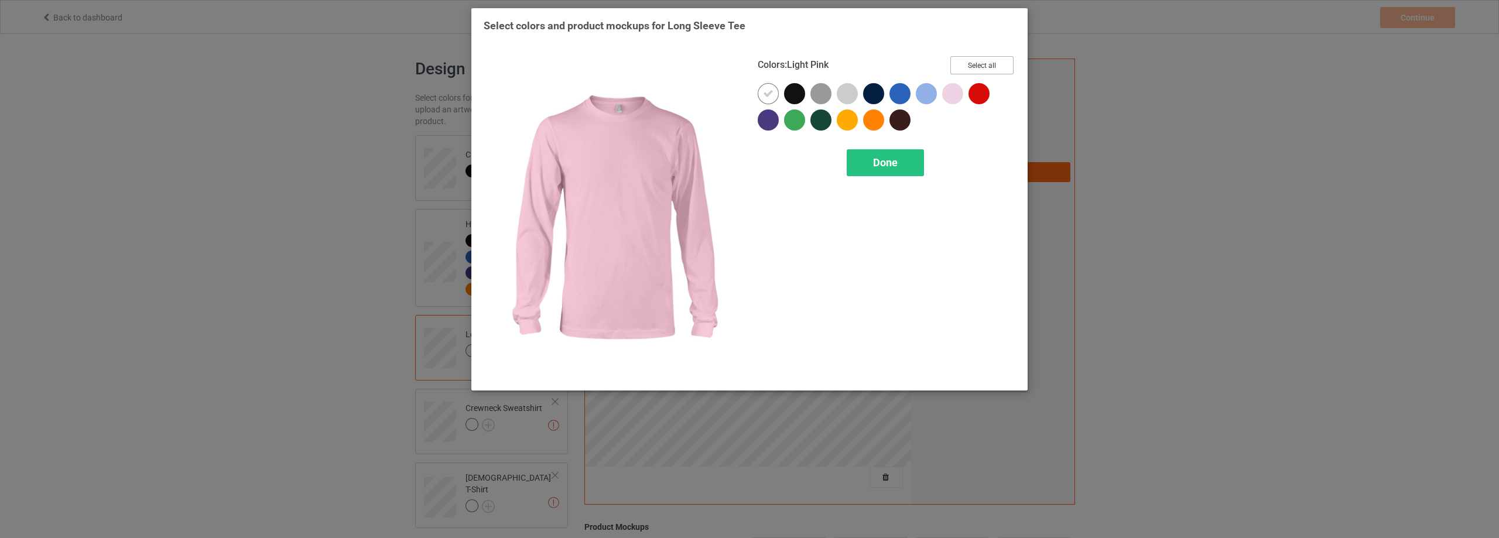
click at [976, 65] on button "Select all" at bounding box center [981, 65] width 63 height 18
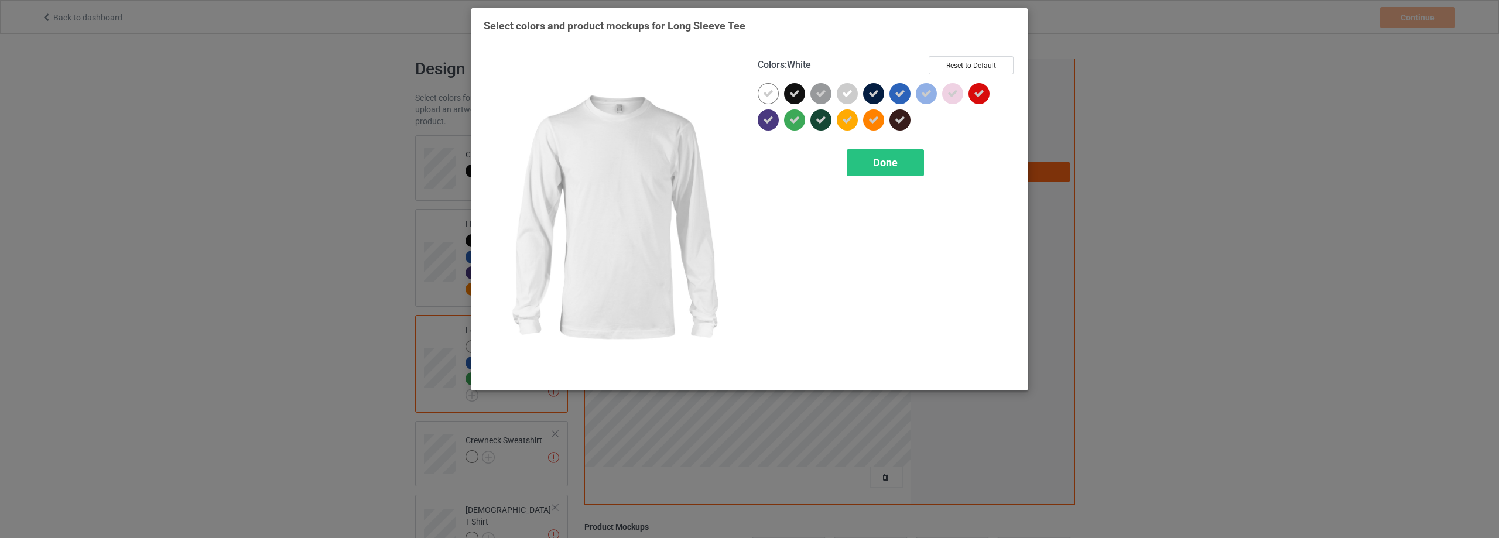
click at [777, 98] on div at bounding box center [768, 93] width 21 height 21
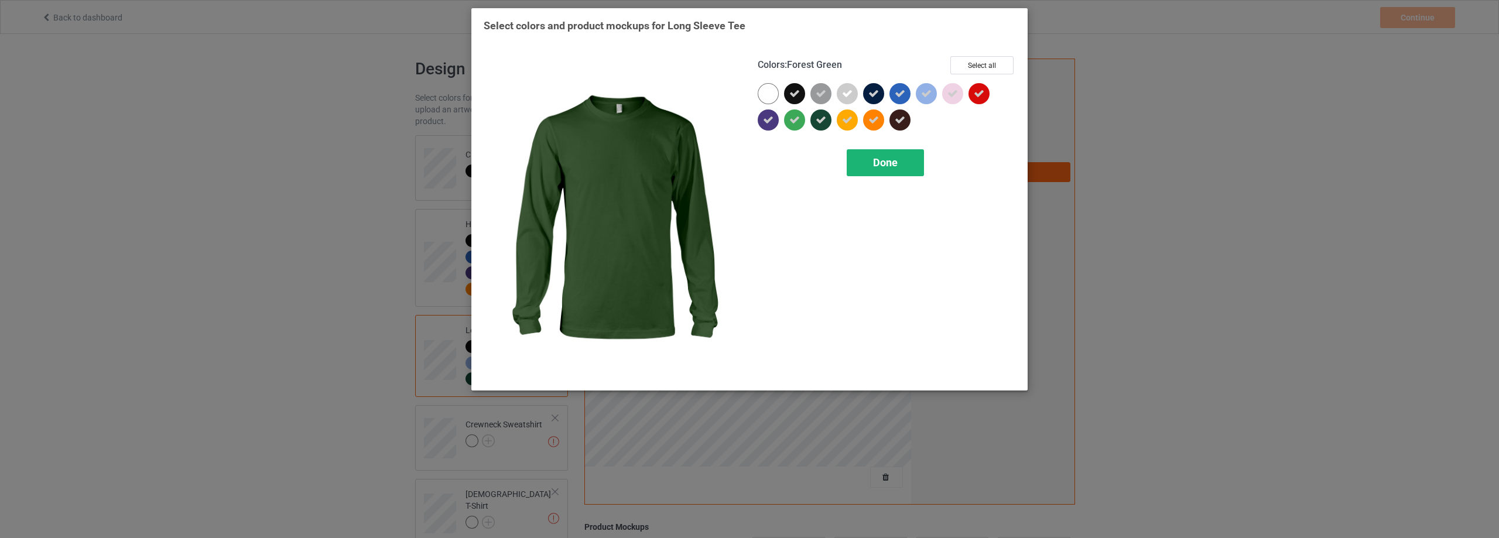
click at [879, 155] on div "Done" at bounding box center [885, 162] width 77 height 27
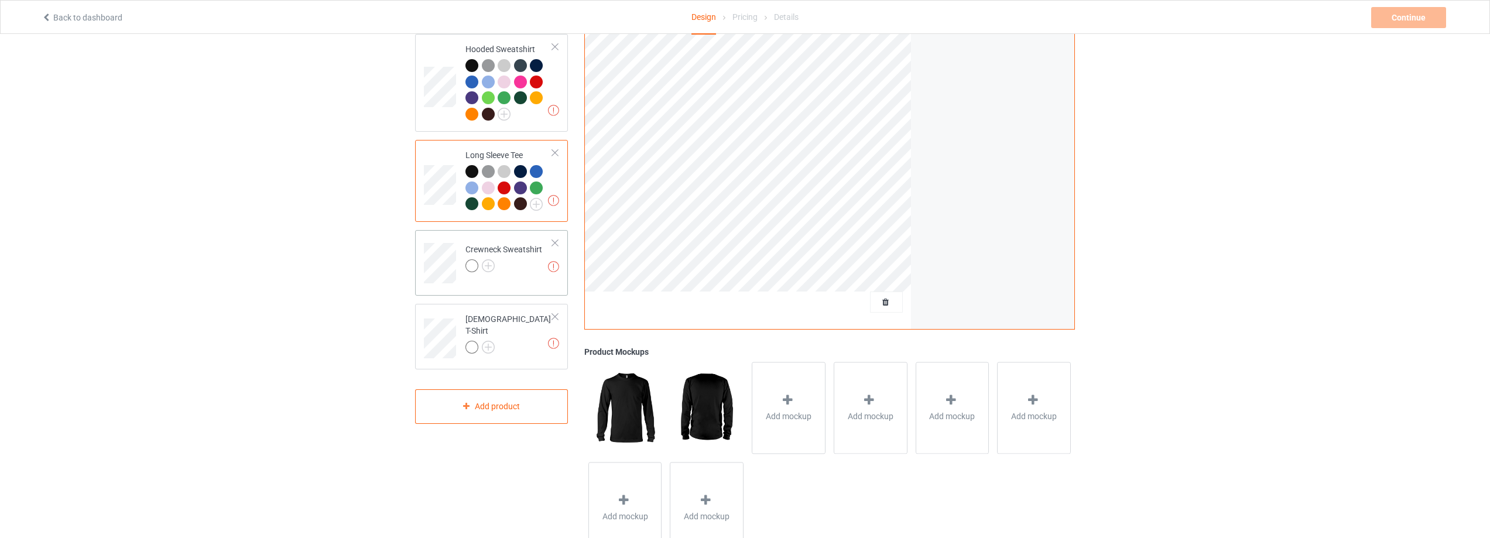
scroll to position [176, 0]
click at [490, 266] on img at bounding box center [488, 265] width 13 height 13
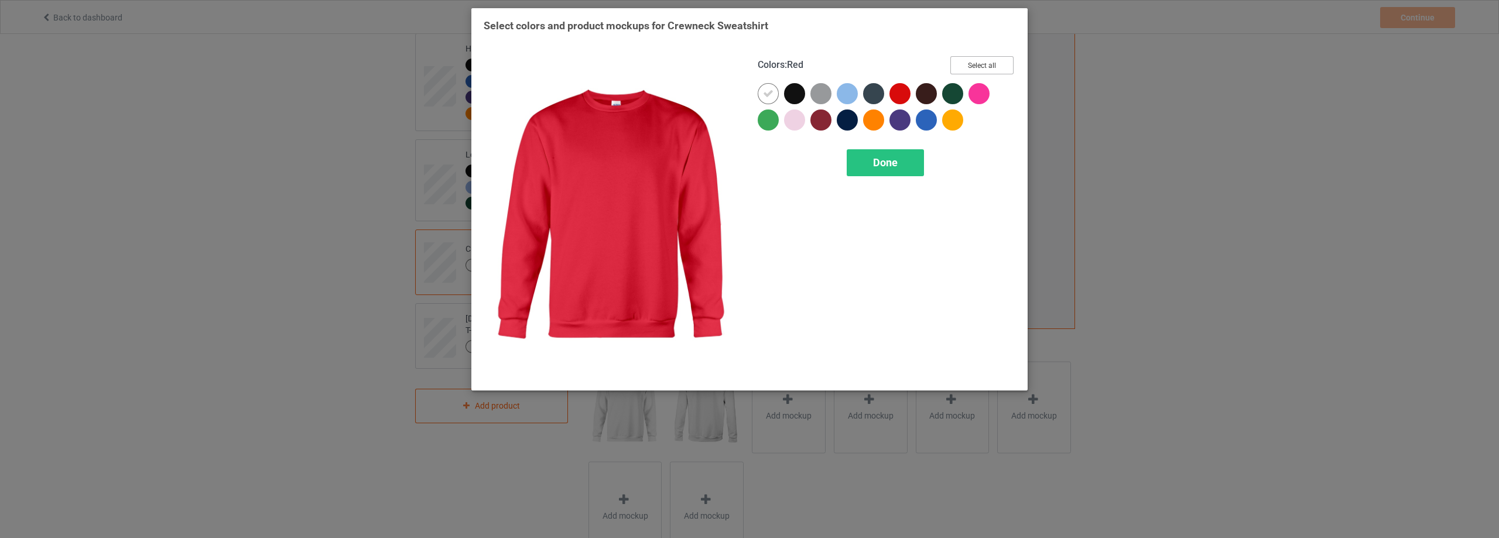
drag, startPoint x: 980, startPoint y: 60, endPoint x: 764, endPoint y: 115, distance: 222.4
click at [980, 61] on button "Select all" at bounding box center [981, 65] width 63 height 18
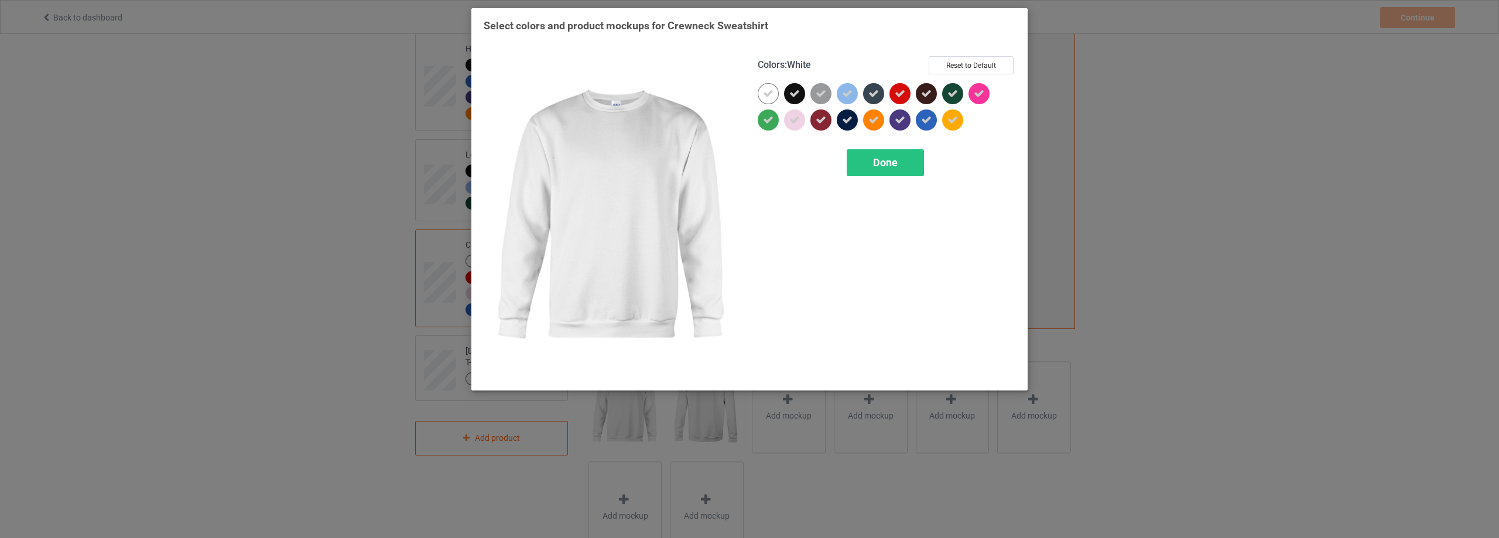
click at [767, 95] on icon at bounding box center [768, 93] width 11 height 11
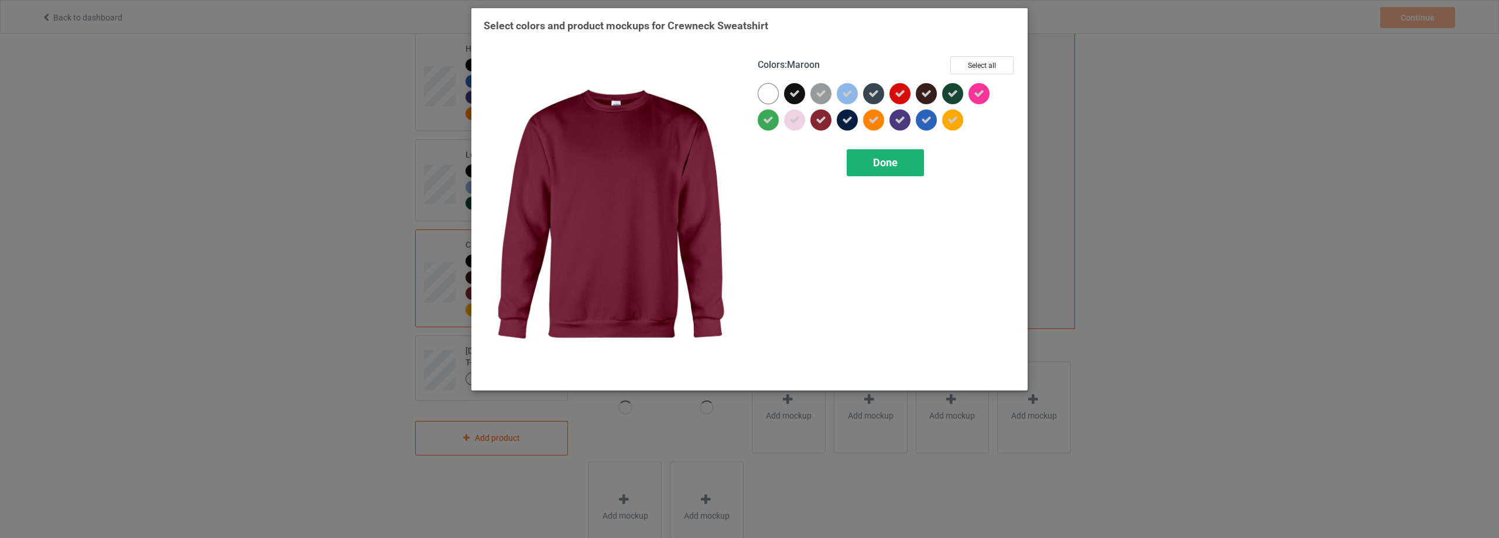
click at [879, 159] on span "Done" at bounding box center [885, 162] width 25 height 12
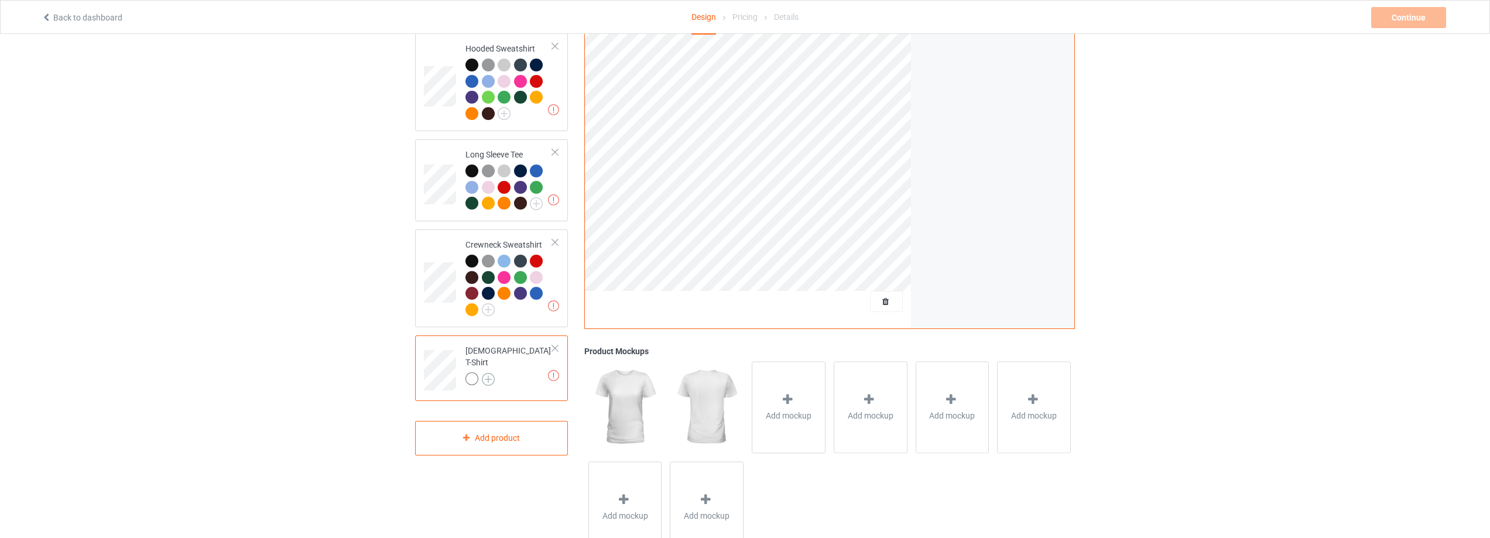
click at [491, 373] on img at bounding box center [488, 379] width 13 height 13
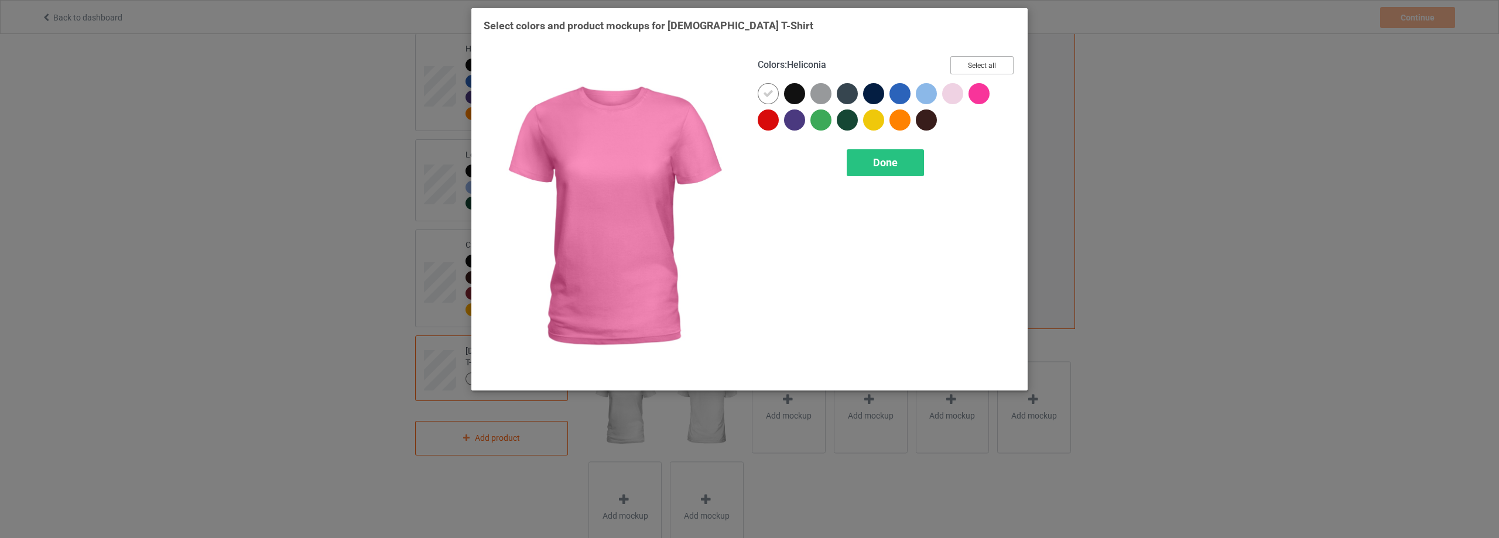
drag, startPoint x: 973, startPoint y: 64, endPoint x: 957, endPoint y: 69, distance: 17.2
click at [973, 64] on button "Select all" at bounding box center [981, 65] width 63 height 18
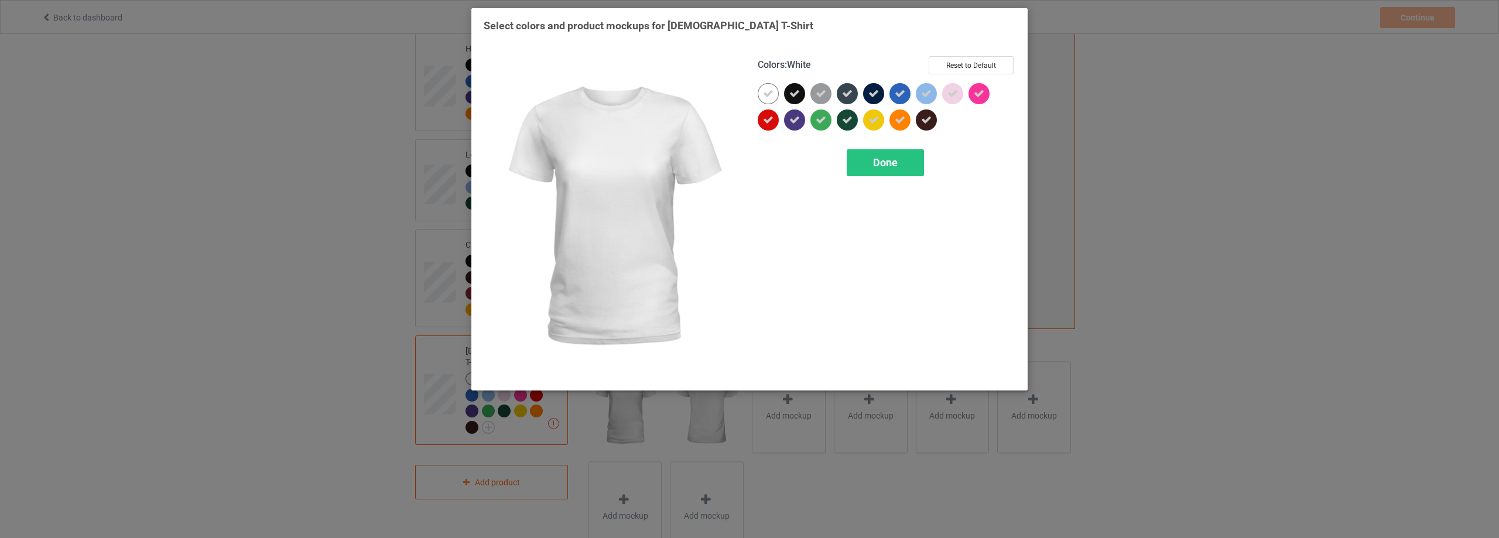
click at [767, 93] on icon at bounding box center [768, 93] width 11 height 11
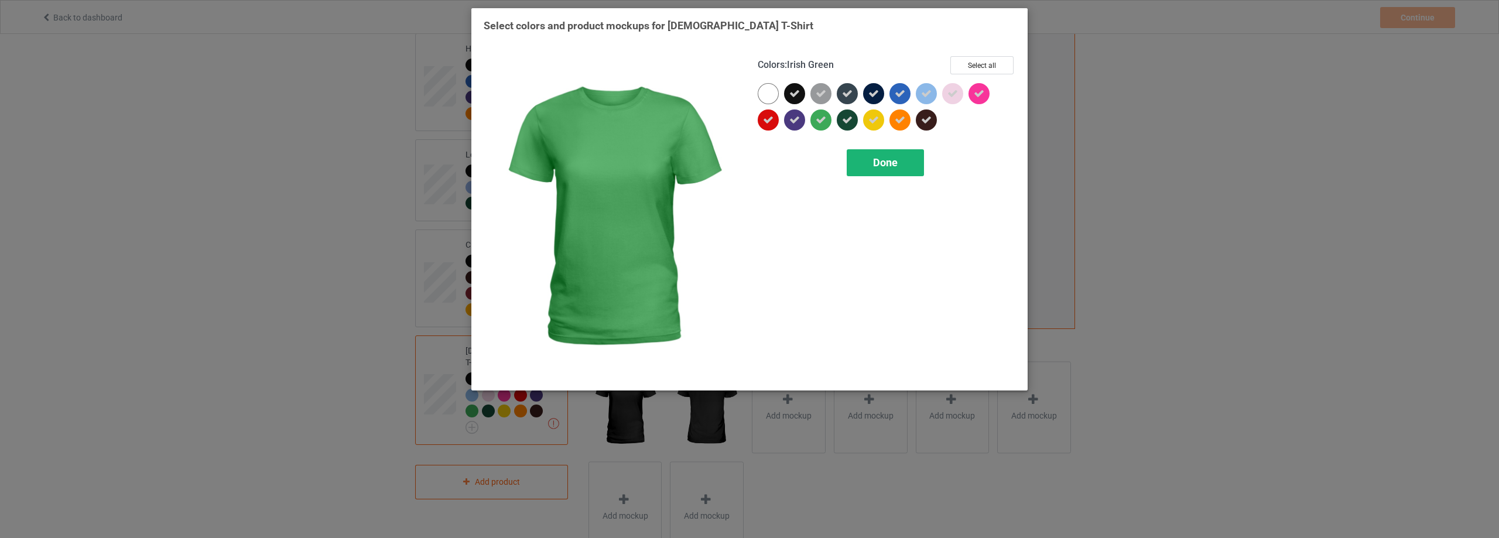
click at [872, 162] on div "Done" at bounding box center [885, 162] width 77 height 27
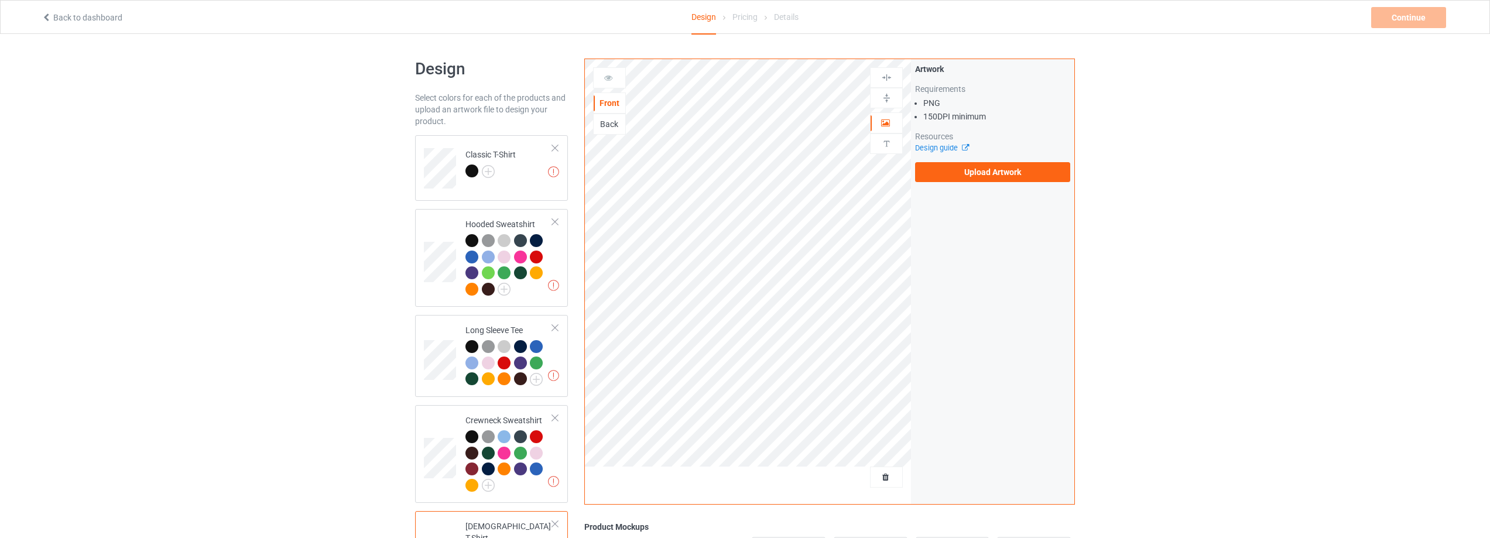
click at [607, 123] on div "Back" at bounding box center [610, 124] width 32 height 12
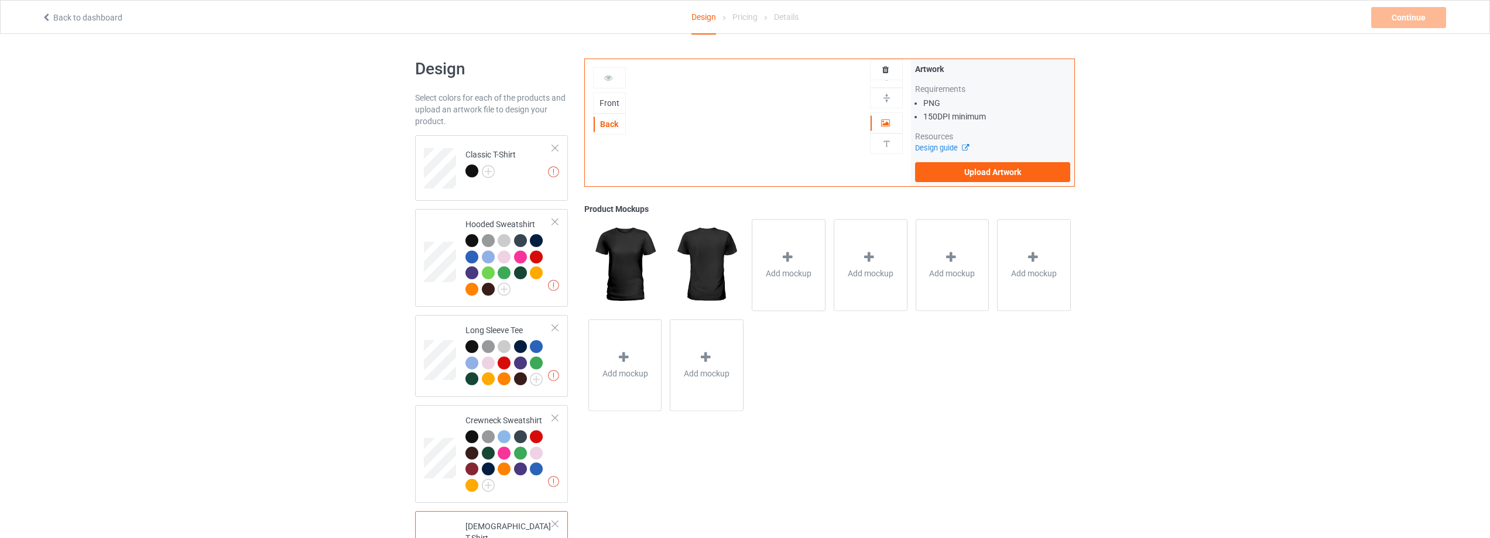
click at [984, 159] on div "Artwork Requirements PNG 150 DPI minimum Resources Design guide Upload Artwork" at bounding box center [992, 122] width 155 height 119
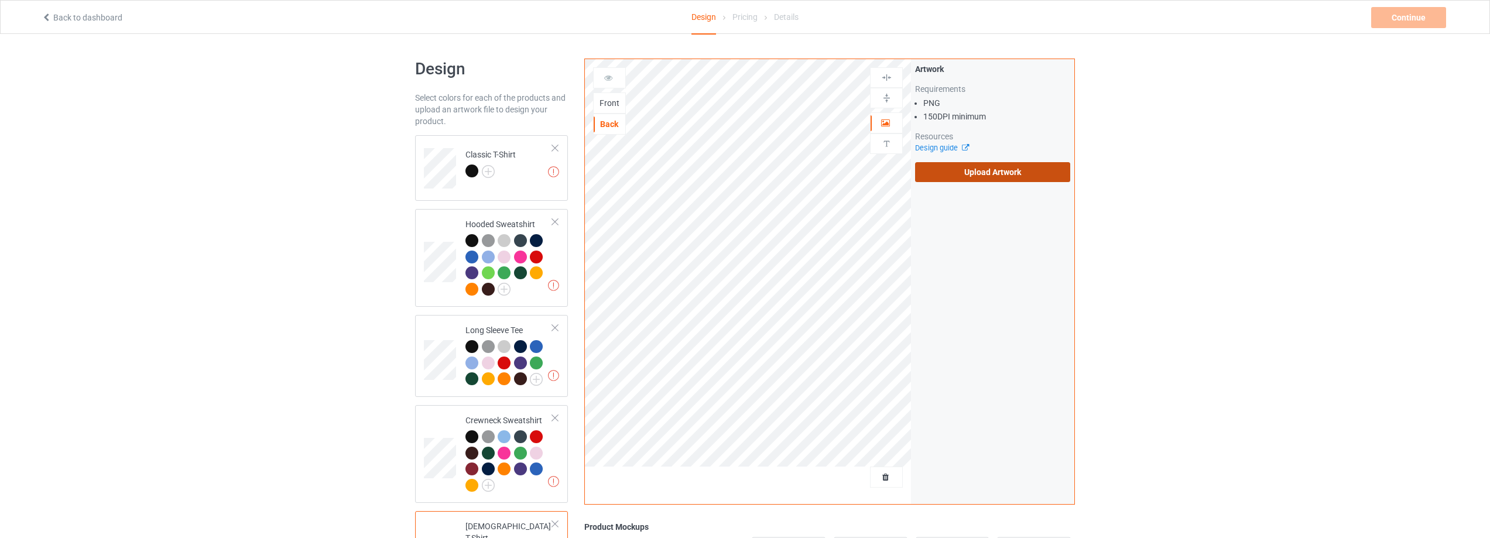
click at [985, 168] on label "Upload Artwork" at bounding box center [992, 172] width 155 height 20
click at [0, 0] on input "Upload Artwork" at bounding box center [0, 0] width 0 height 0
click at [610, 122] on div "Back" at bounding box center [610, 124] width 32 height 12
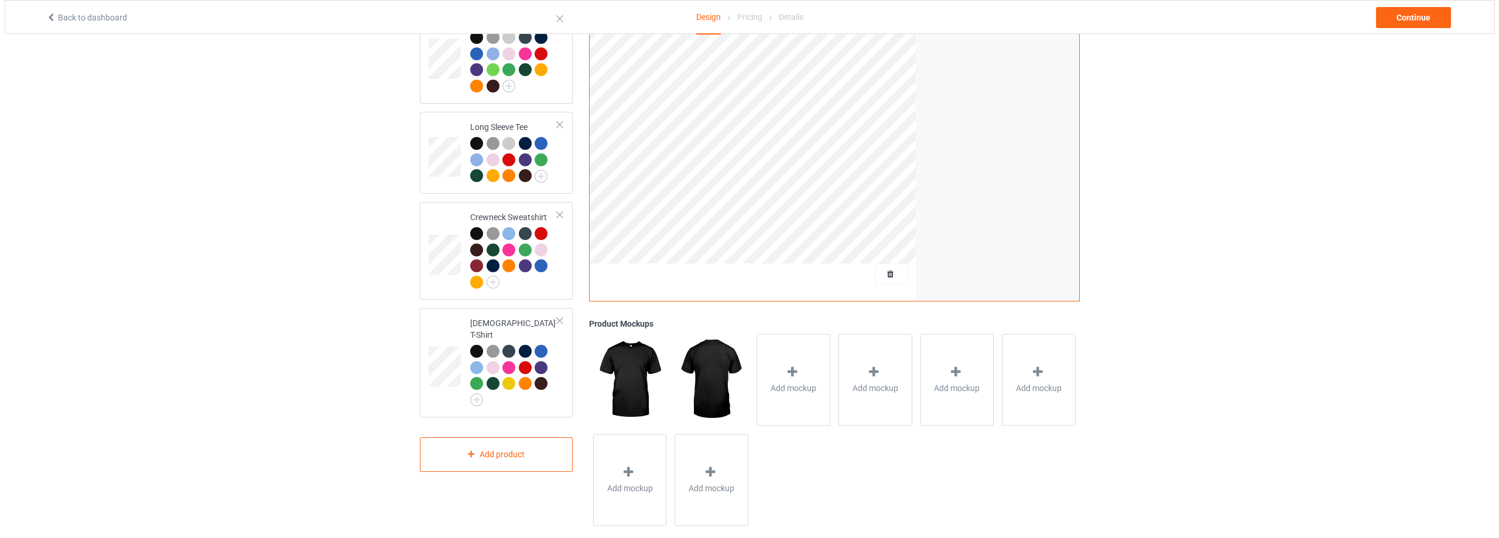
scroll to position [221, 0]
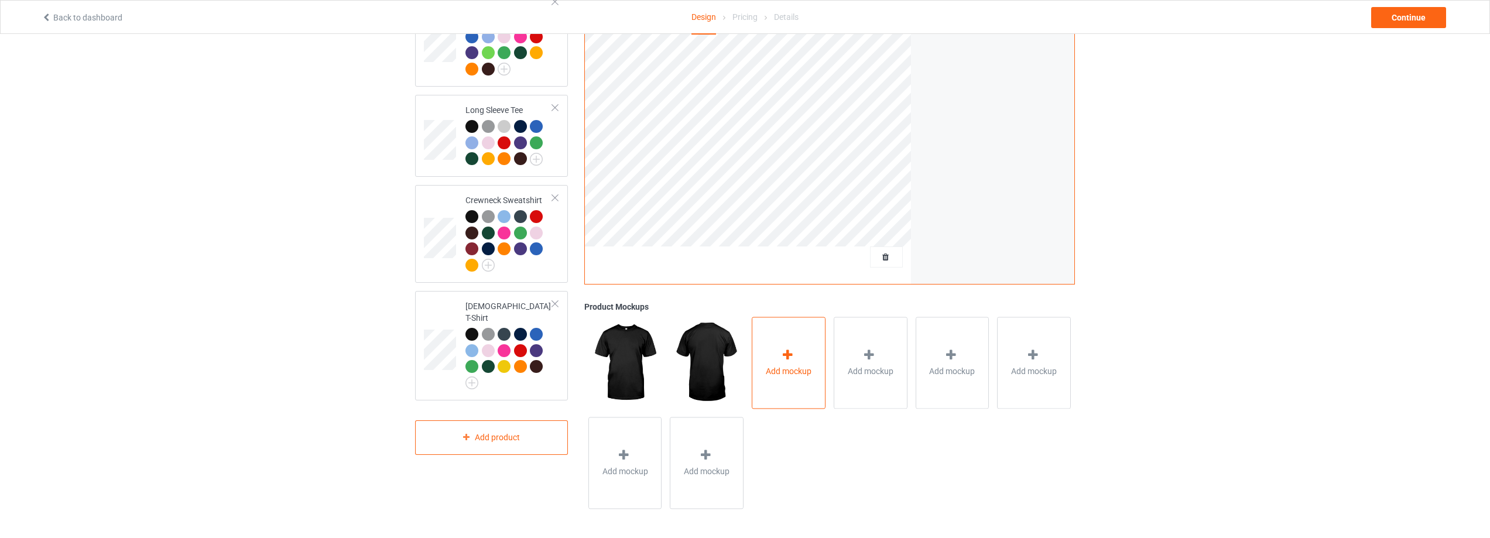
click at [770, 365] on span "Add mockup" at bounding box center [789, 371] width 46 height 12
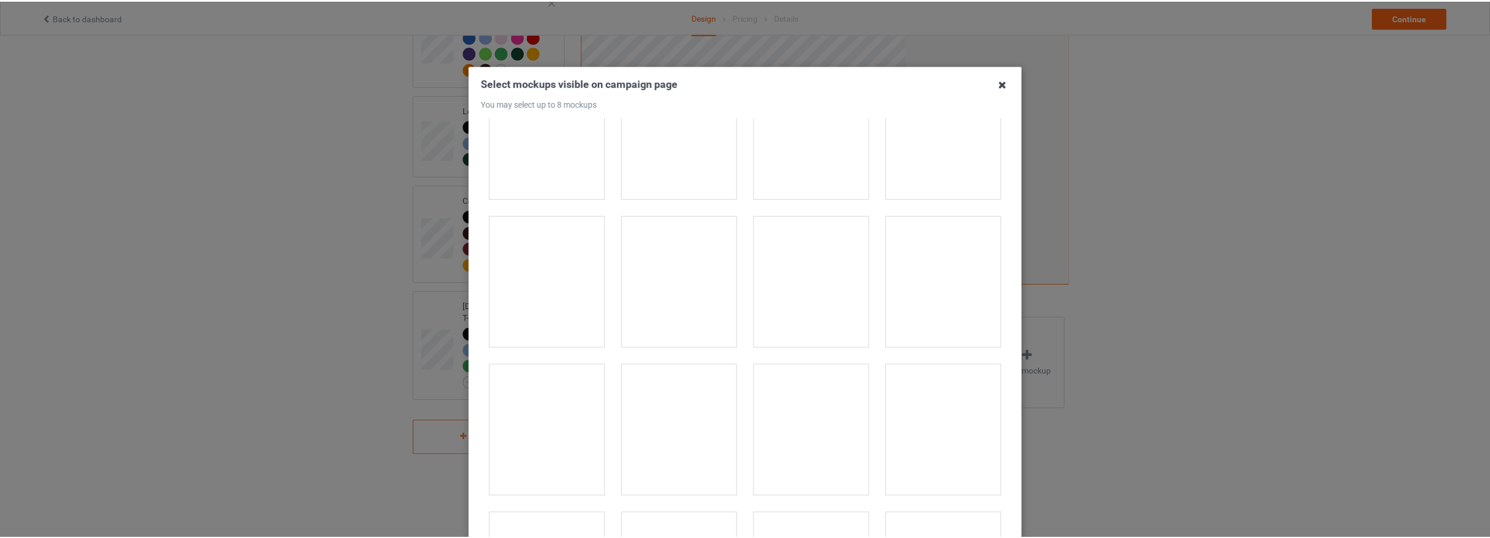
scroll to position [1113, 0]
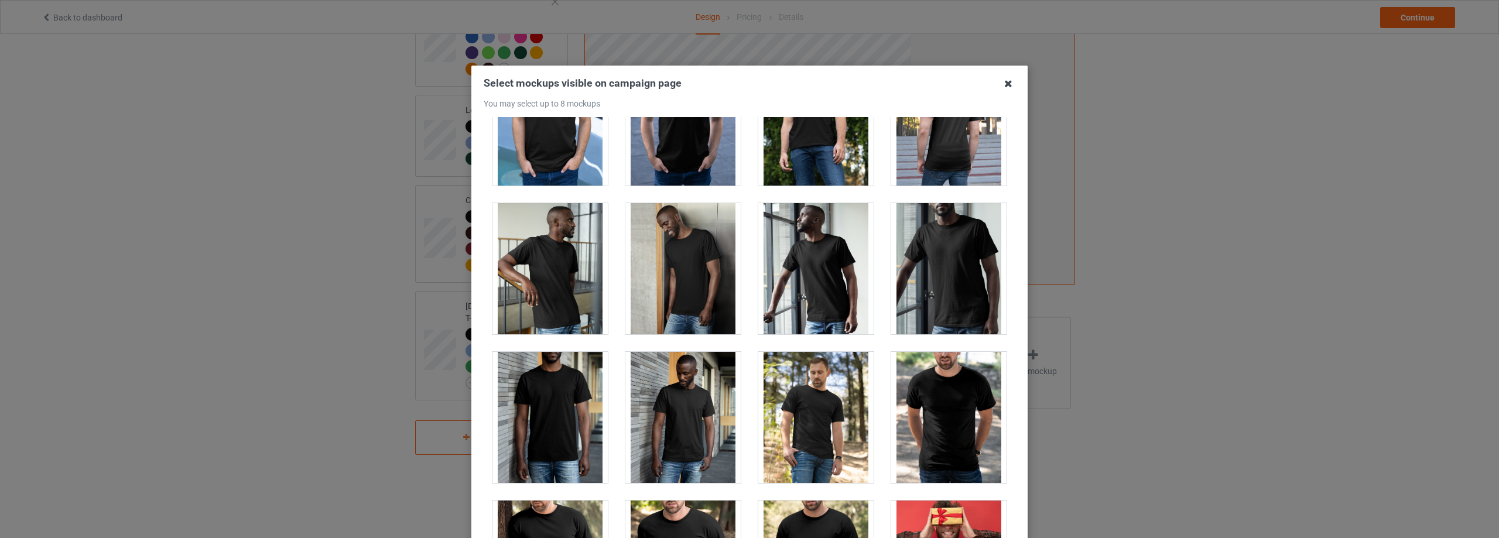
click at [999, 84] on icon at bounding box center [1008, 83] width 19 height 19
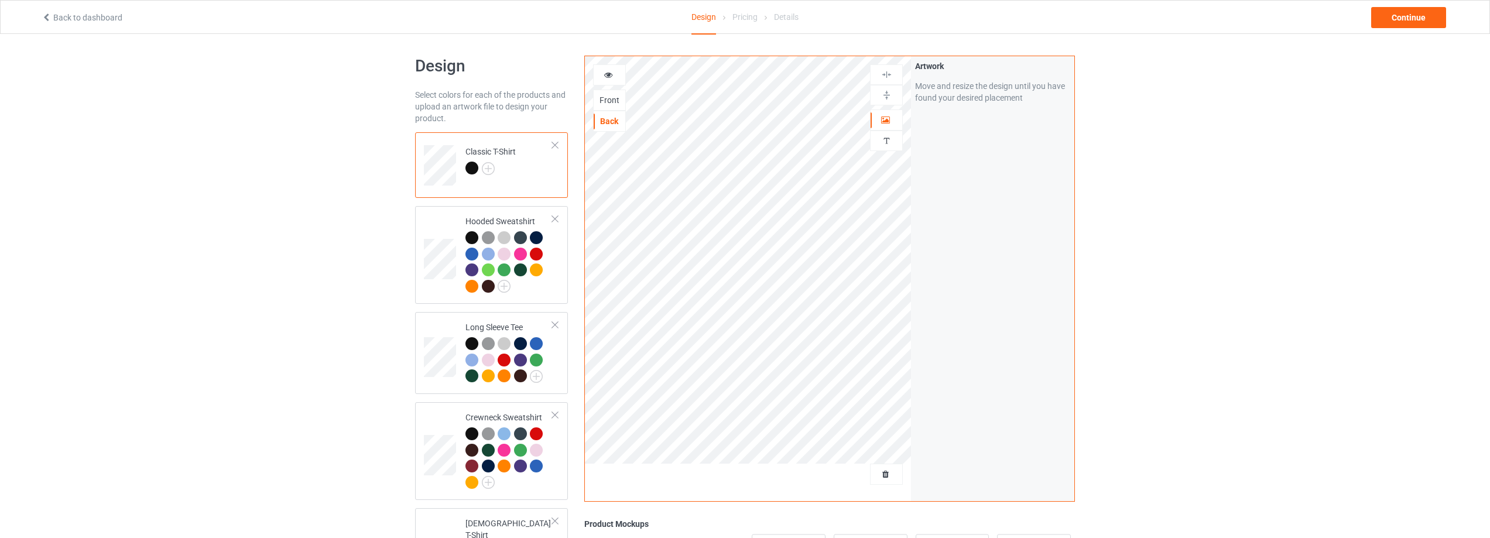
scroll to position [0, 0]
click at [608, 102] on div "Front" at bounding box center [610, 103] width 32 height 12
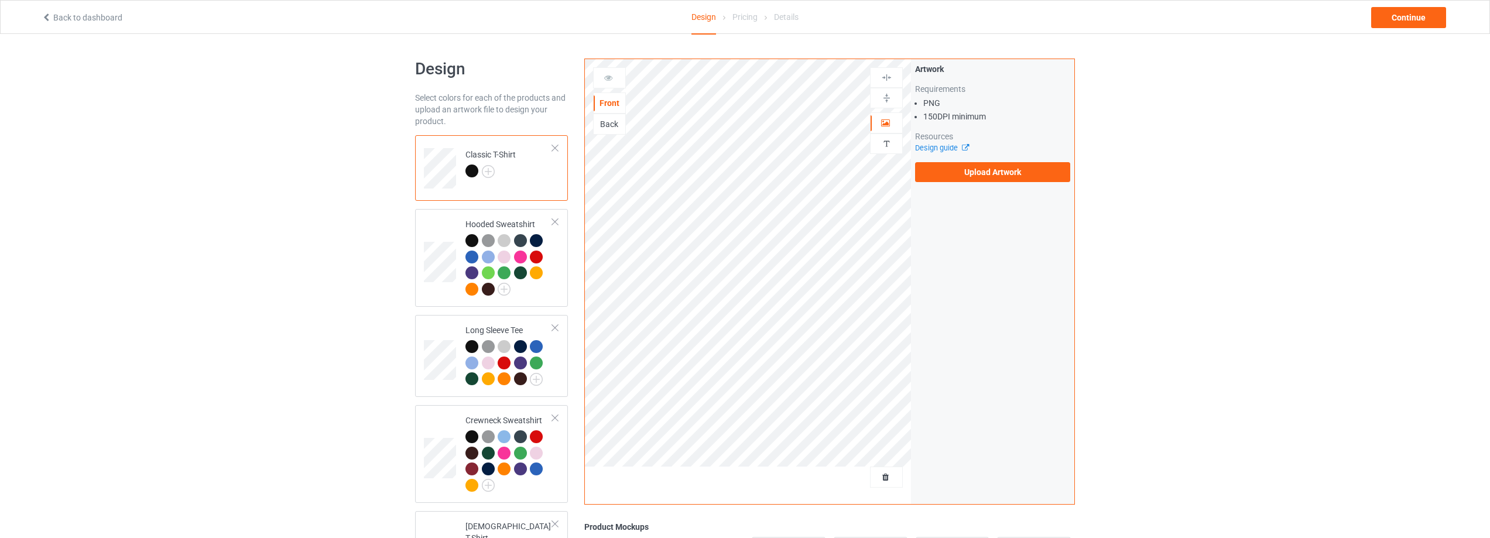
click at [606, 122] on div "Back" at bounding box center [610, 124] width 32 height 12
click at [601, 102] on div "Front" at bounding box center [610, 103] width 32 height 12
drag, startPoint x: 1004, startPoint y: 151, endPoint x: 1006, endPoint y: 167, distance: 17.1
click at [1004, 154] on div "Artwork Requirements PNG 150 DPI minimum Resources Design guide Upload Artwork" at bounding box center [992, 122] width 155 height 119
click at [1006, 168] on label "Upload Artwork" at bounding box center [992, 172] width 155 height 20
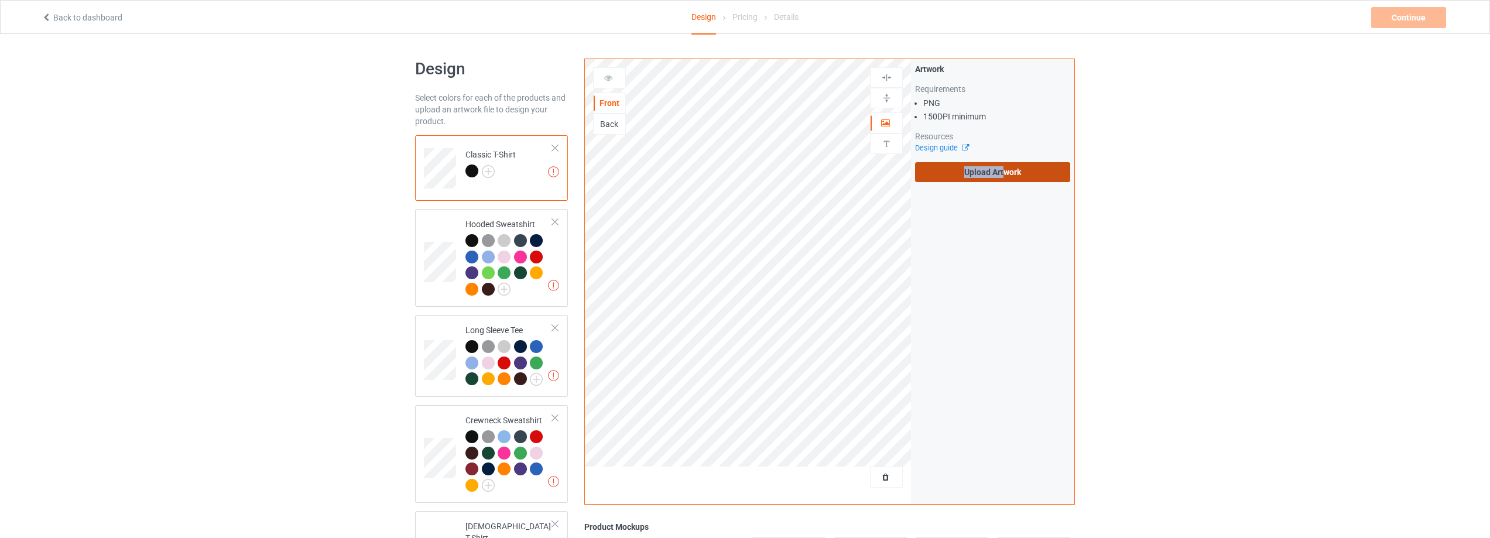
click at [0, 0] on input "Upload Artwork" at bounding box center [0, 0] width 0 height 0
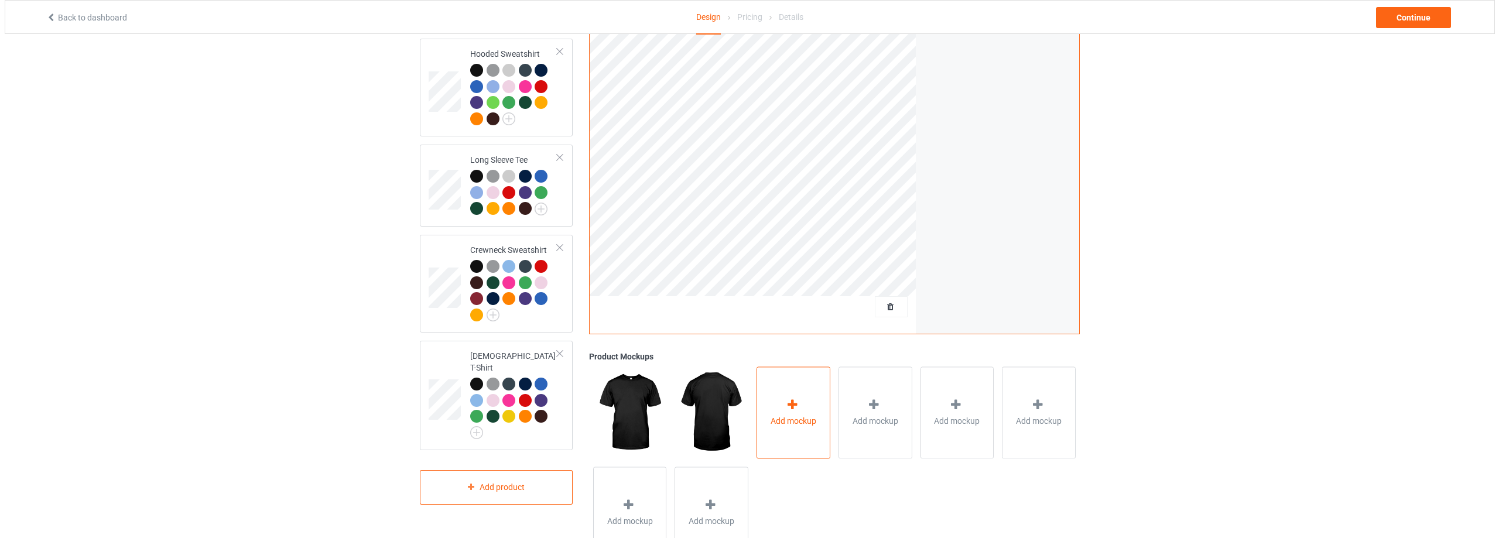
scroll to position [176, 0]
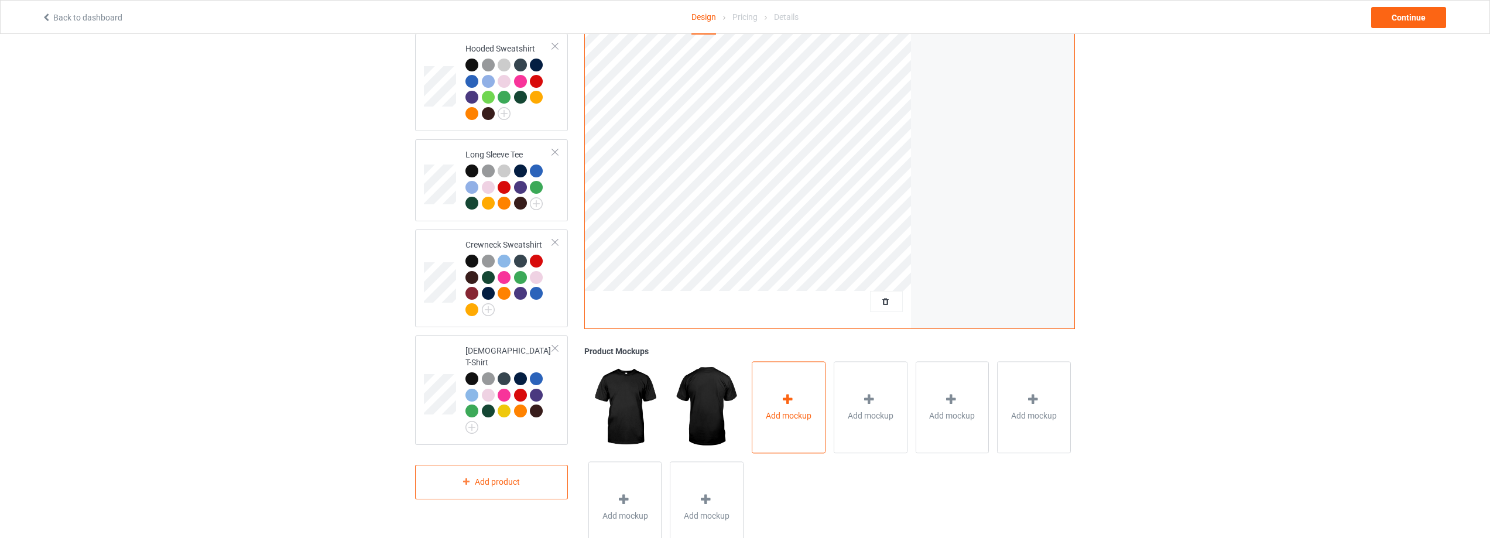
click at [767, 409] on div "Add mockup" at bounding box center [789, 407] width 74 height 92
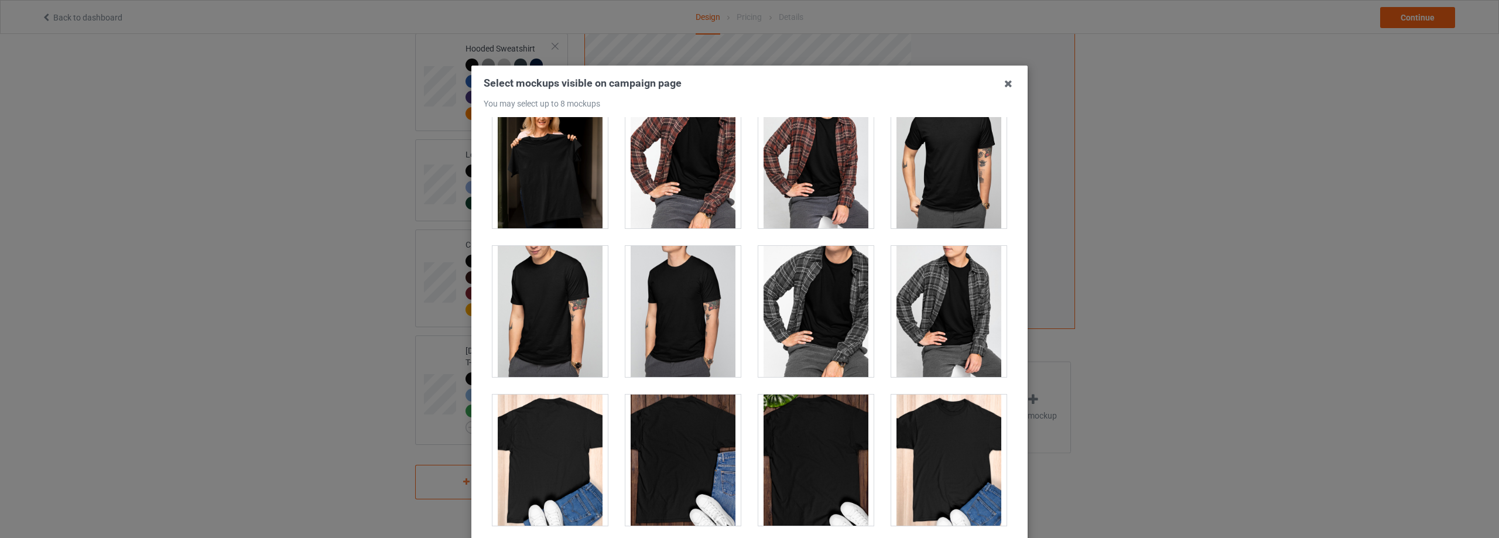
scroll to position [3162, 0]
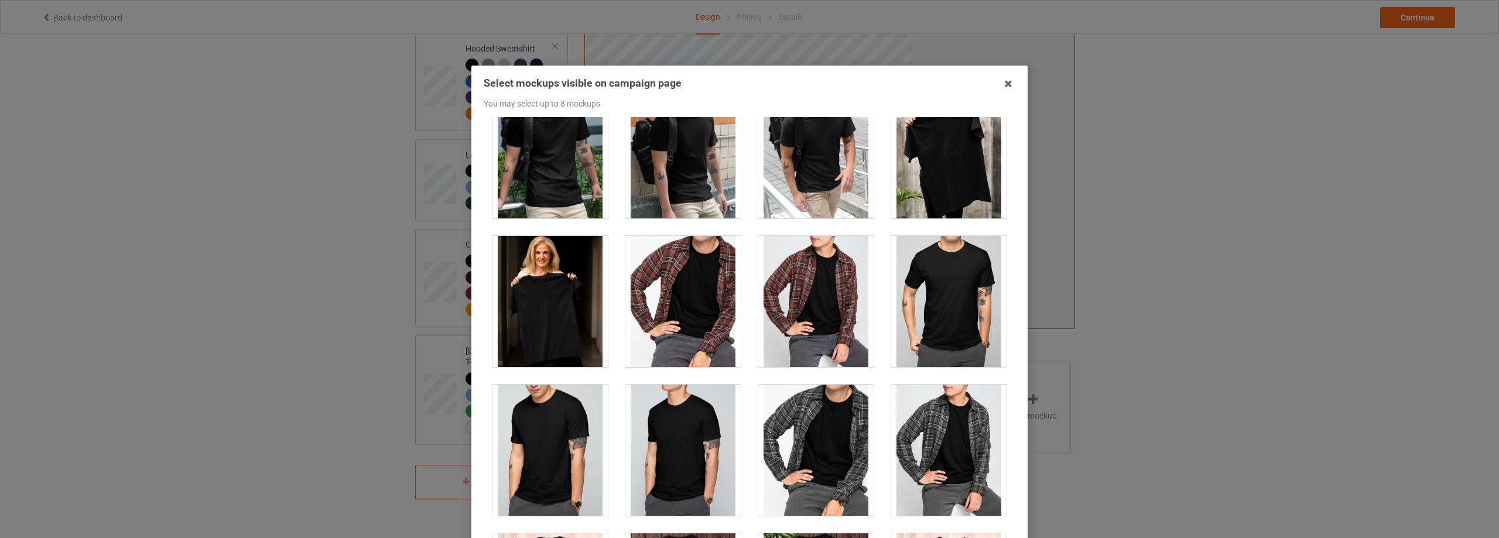
click at [503, 300] on div at bounding box center [550, 301] width 115 height 131
click at [522, 287] on div at bounding box center [550, 301] width 115 height 131
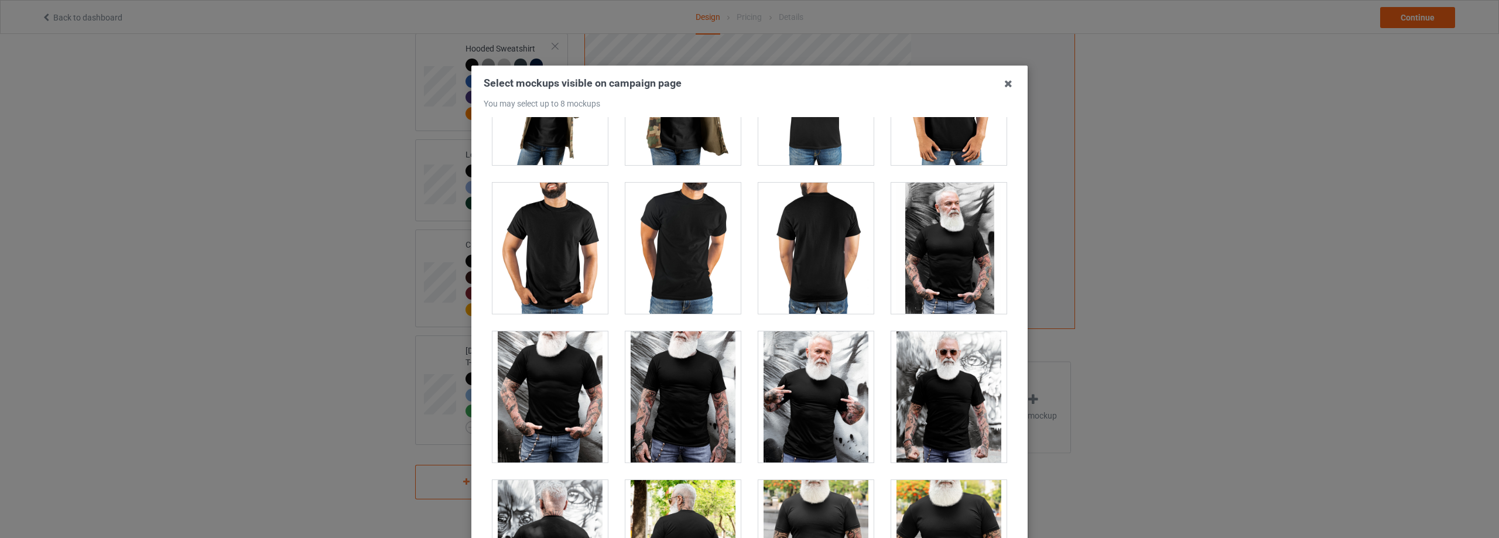
scroll to position [9253, 0]
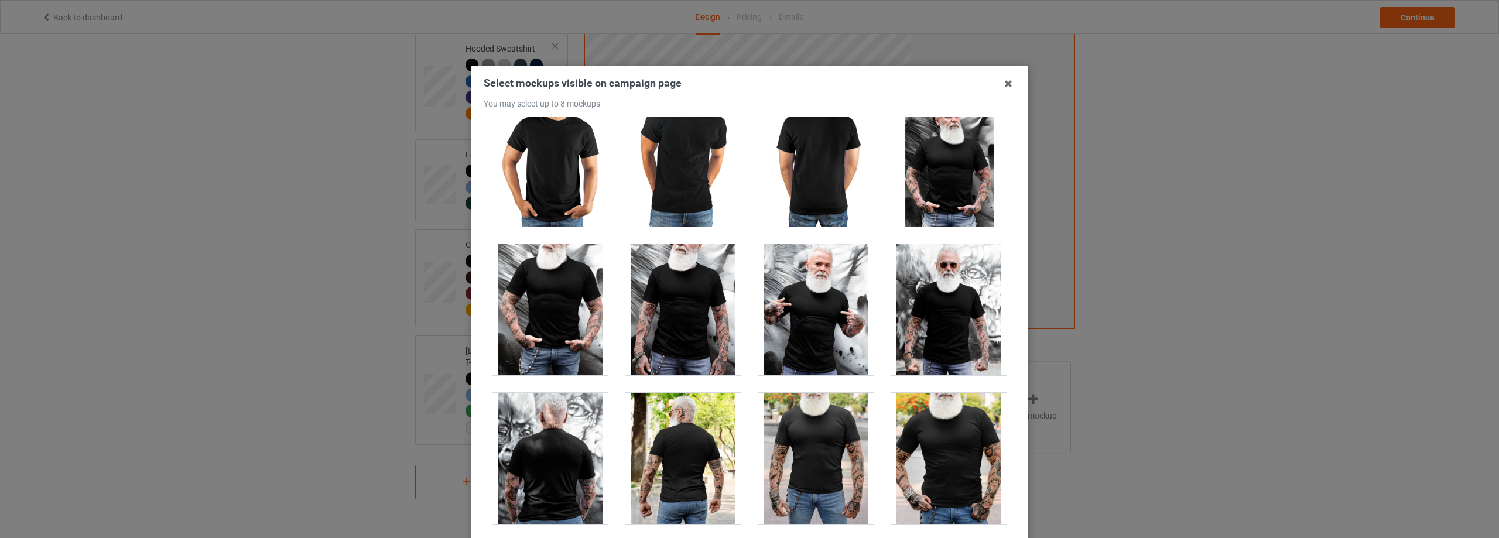
click at [926, 185] on div at bounding box center [948, 160] width 115 height 131
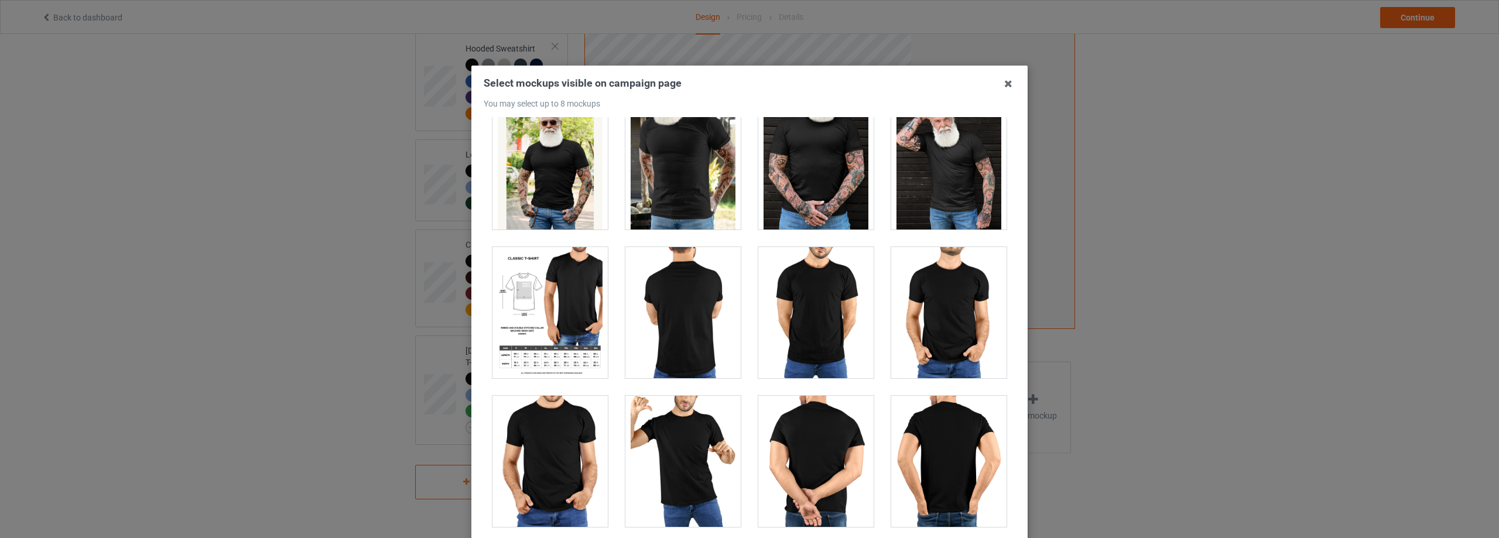
scroll to position [9780, 0]
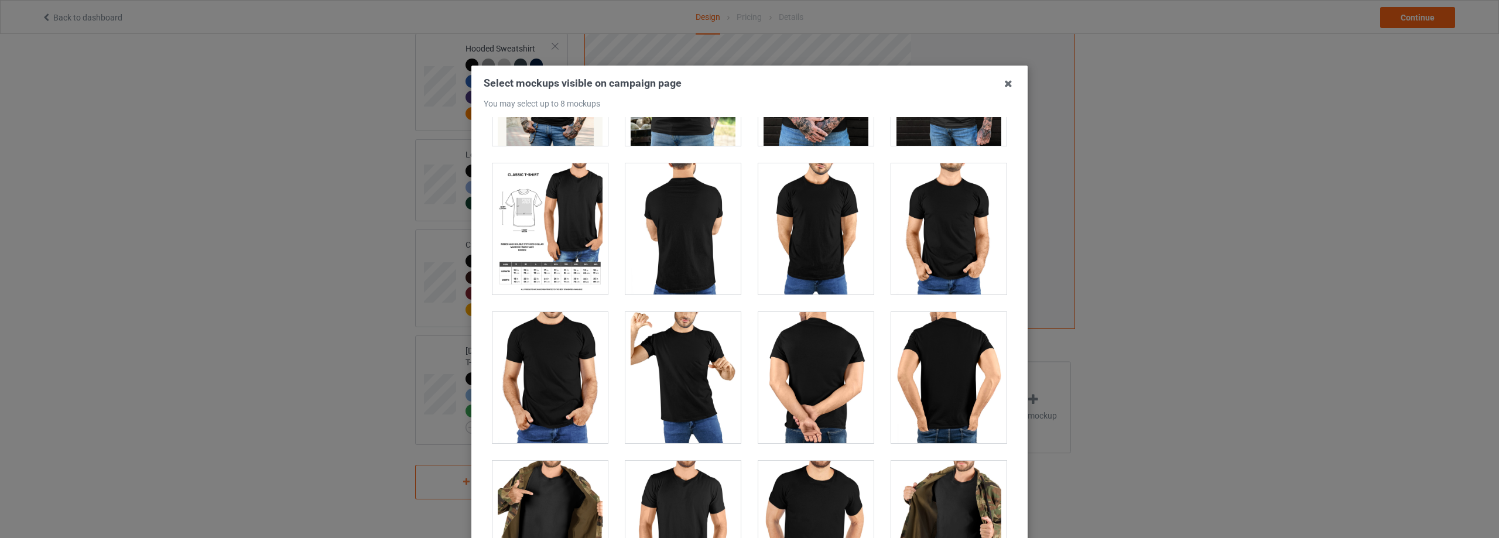
drag, startPoint x: 552, startPoint y: 254, endPoint x: 558, endPoint y: 256, distance: 6.7
click at [552, 254] on div at bounding box center [550, 228] width 115 height 131
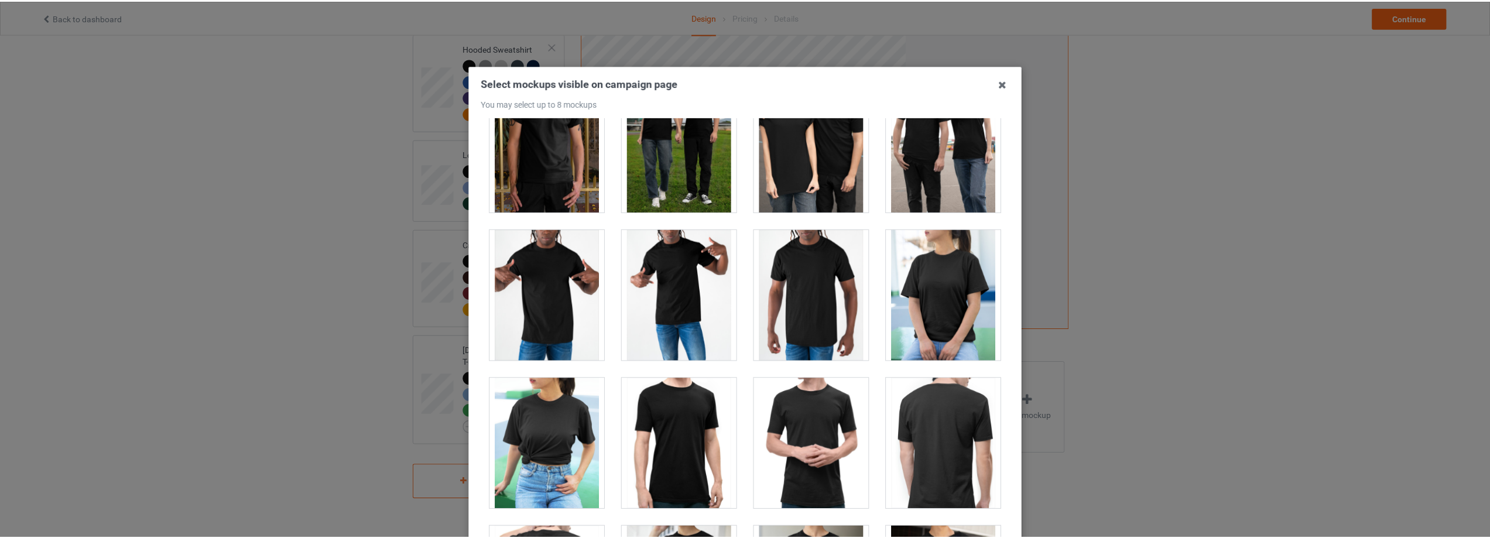
scroll to position [6193, 0]
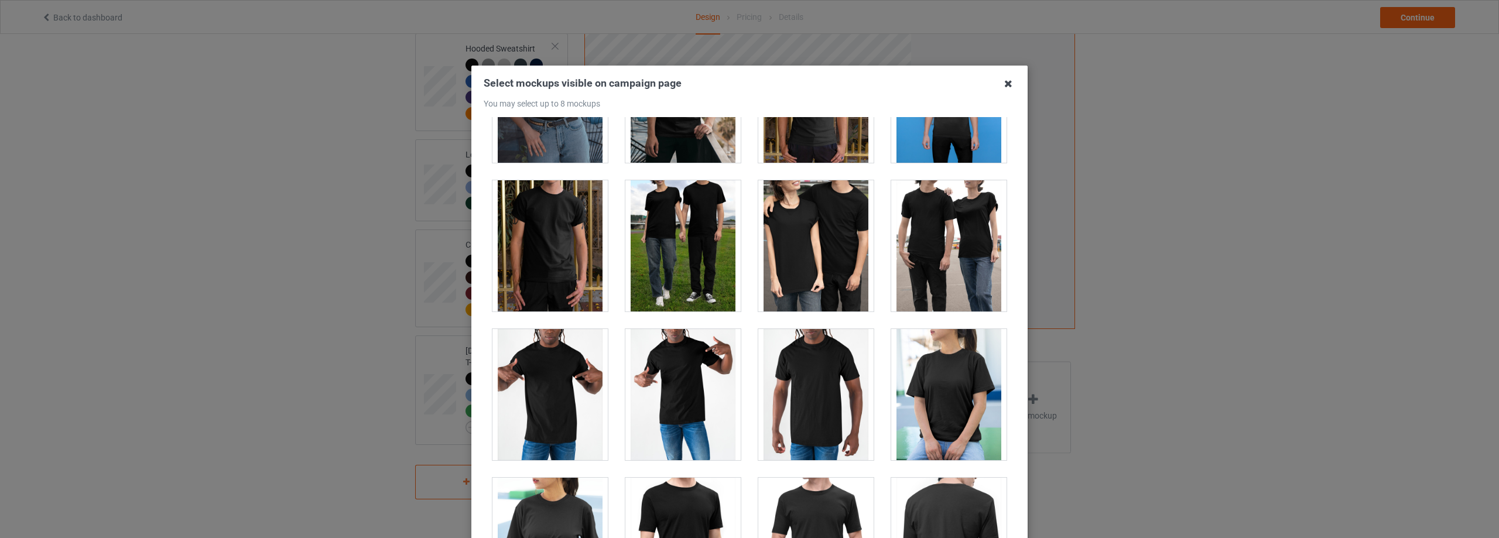
click at [1008, 80] on icon at bounding box center [1008, 83] width 19 height 19
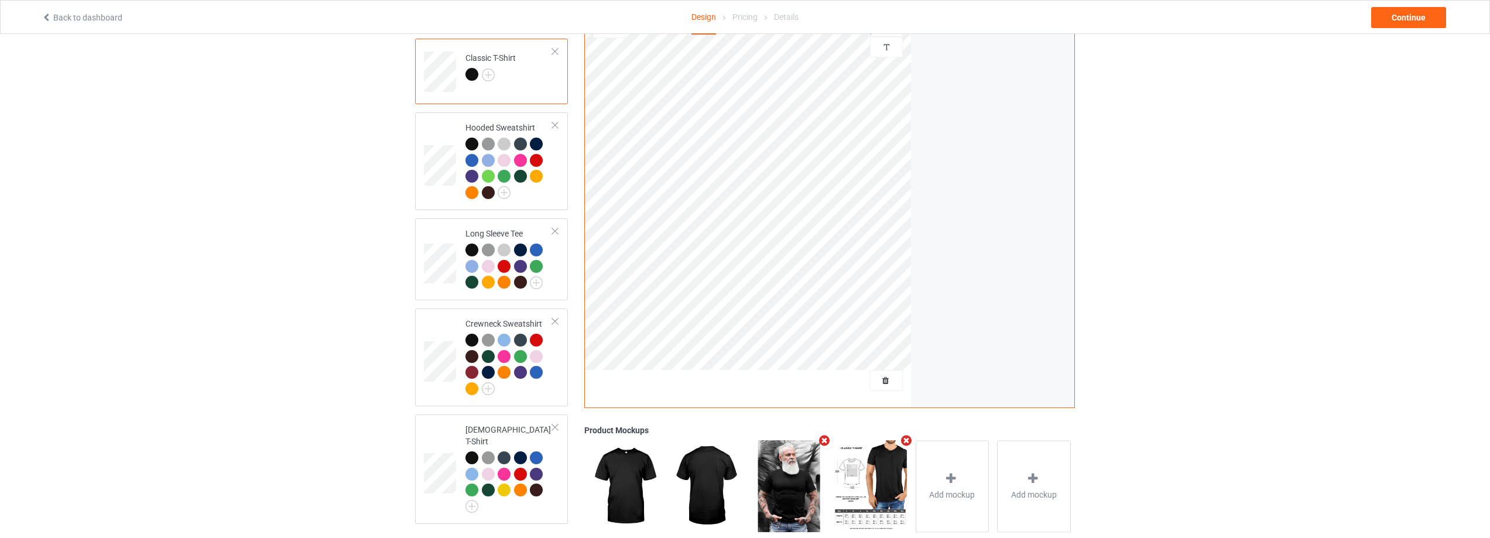
scroll to position [0, 0]
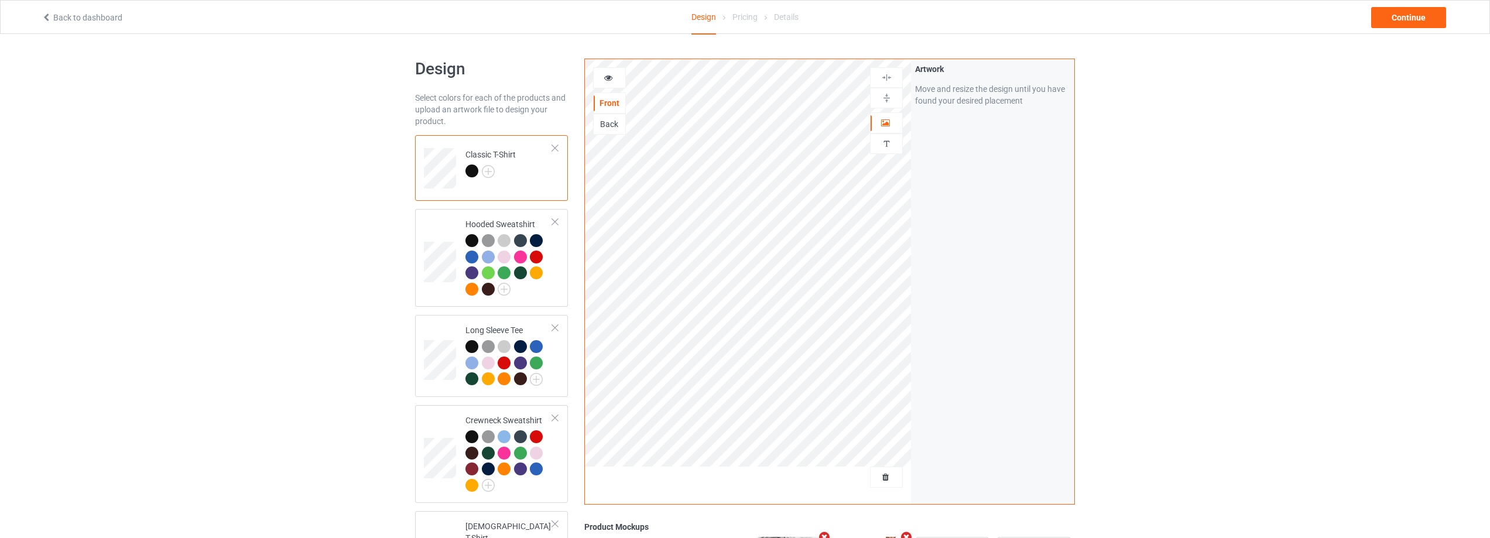
click at [64, 18] on link "Back to dashboard" at bounding box center [82, 17] width 81 height 9
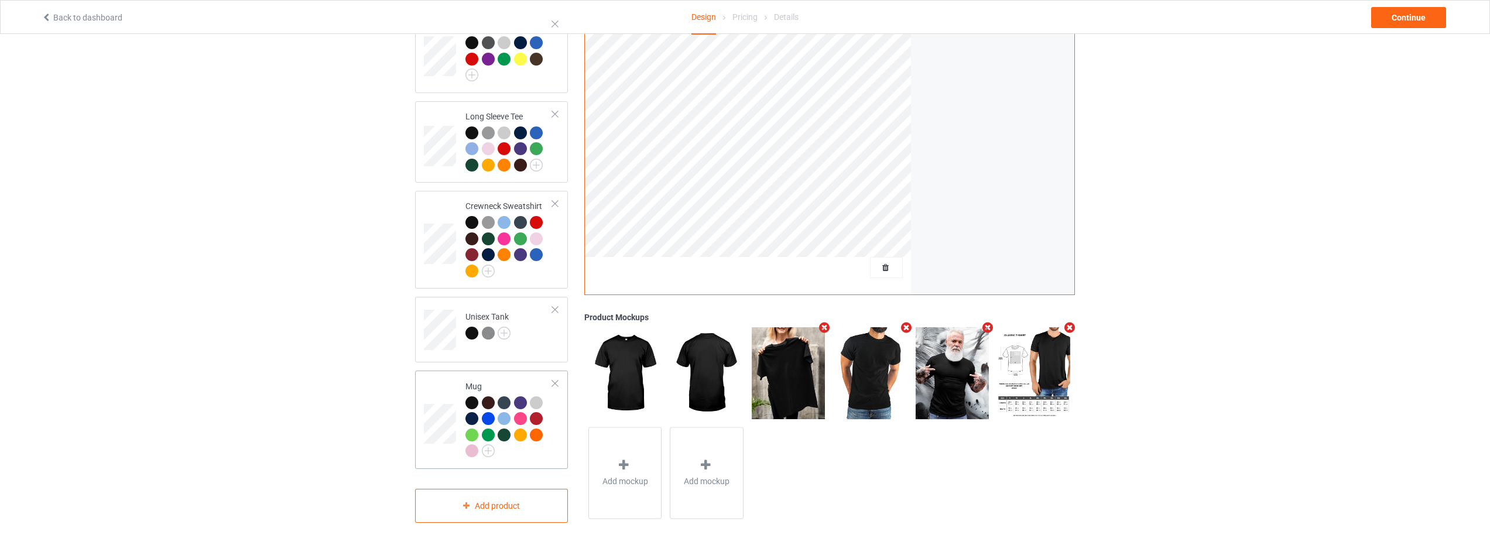
scroll to position [563, 0]
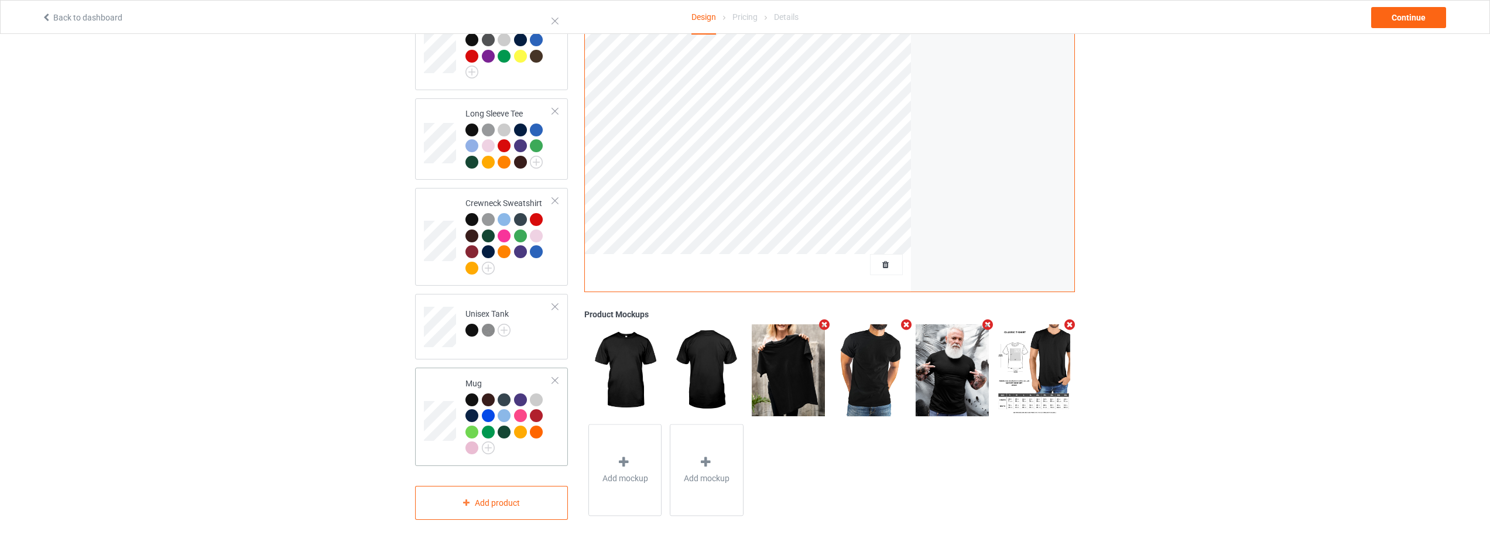
click at [555, 377] on div at bounding box center [555, 381] width 8 height 8
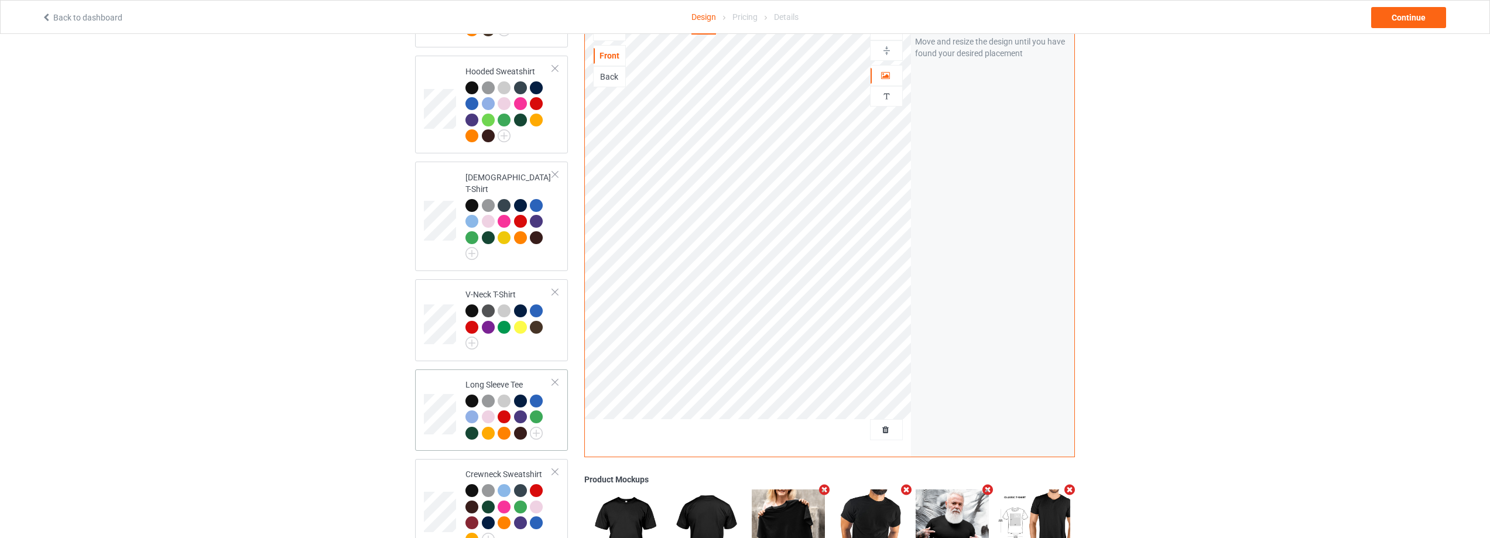
scroll to position [0, 0]
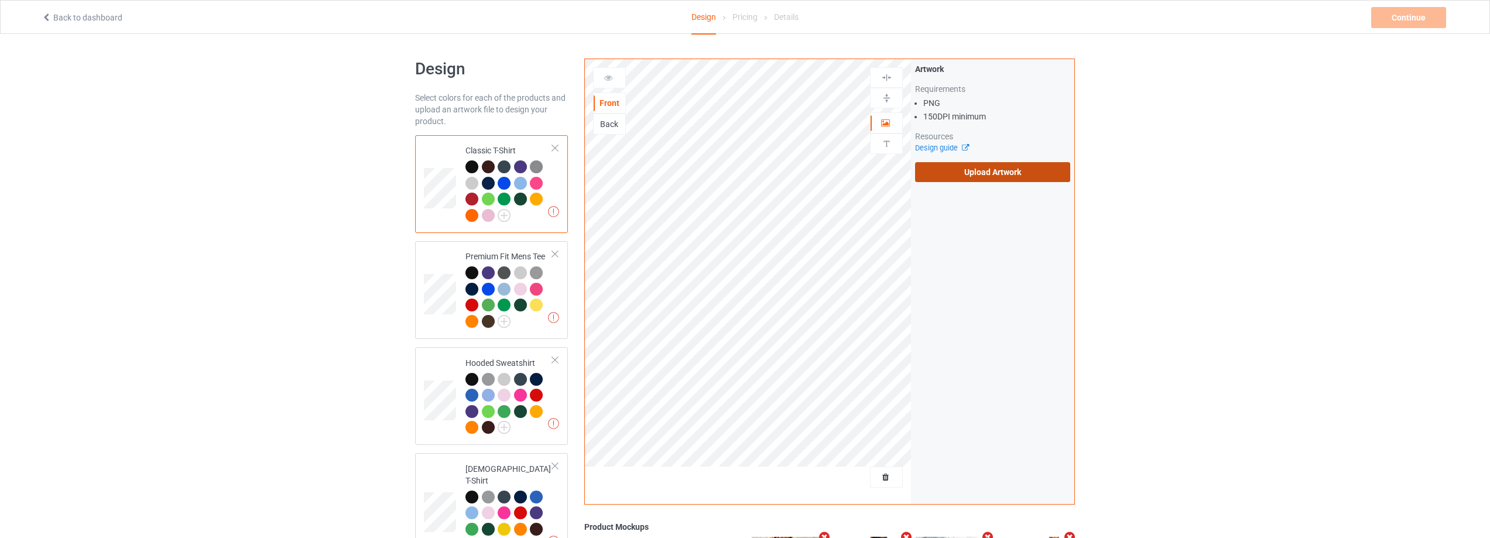
click at [1004, 176] on label "Upload Artwork" at bounding box center [992, 172] width 155 height 20
click at [0, 0] on input "Upload Artwork" at bounding box center [0, 0] width 0 height 0
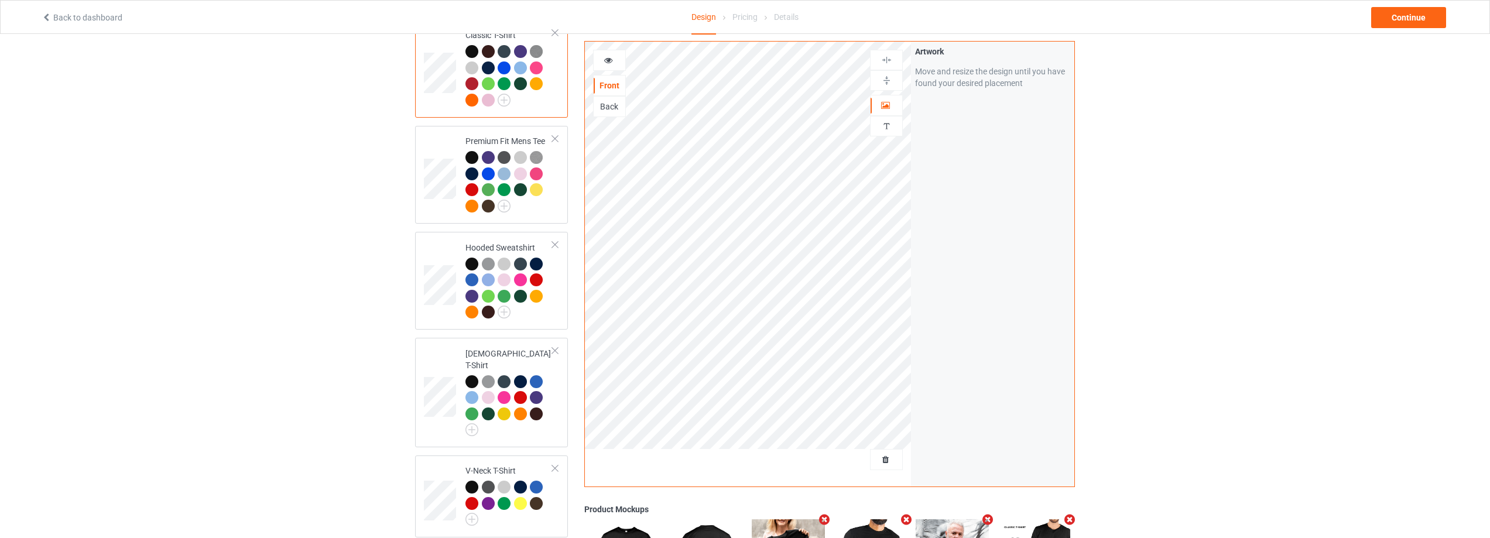
scroll to position [105, 0]
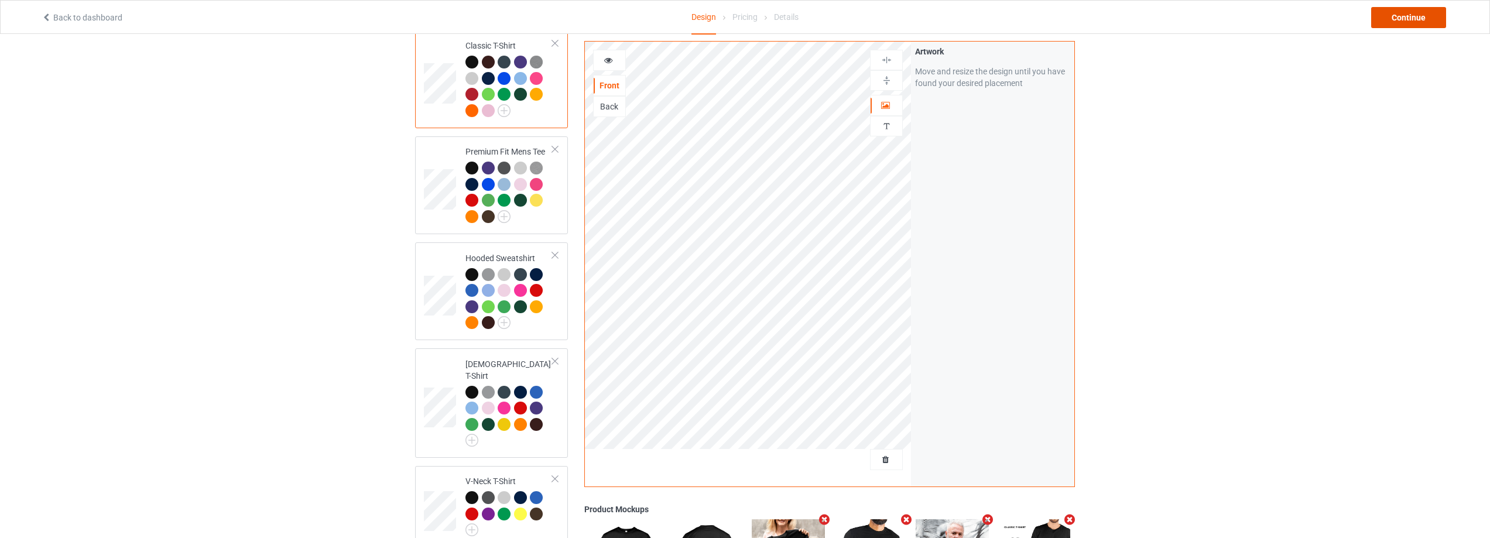
click at [1401, 13] on div "Continue" at bounding box center [1409, 17] width 75 height 21
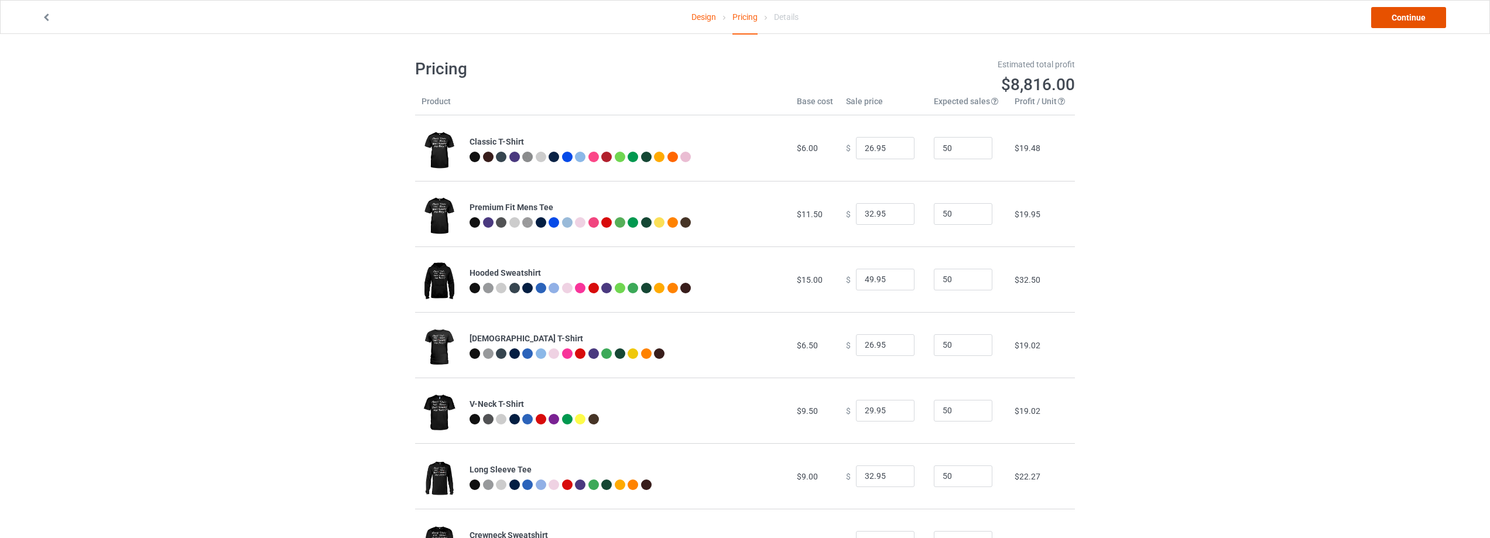
click at [1412, 13] on link "Continue" at bounding box center [1409, 17] width 75 height 21
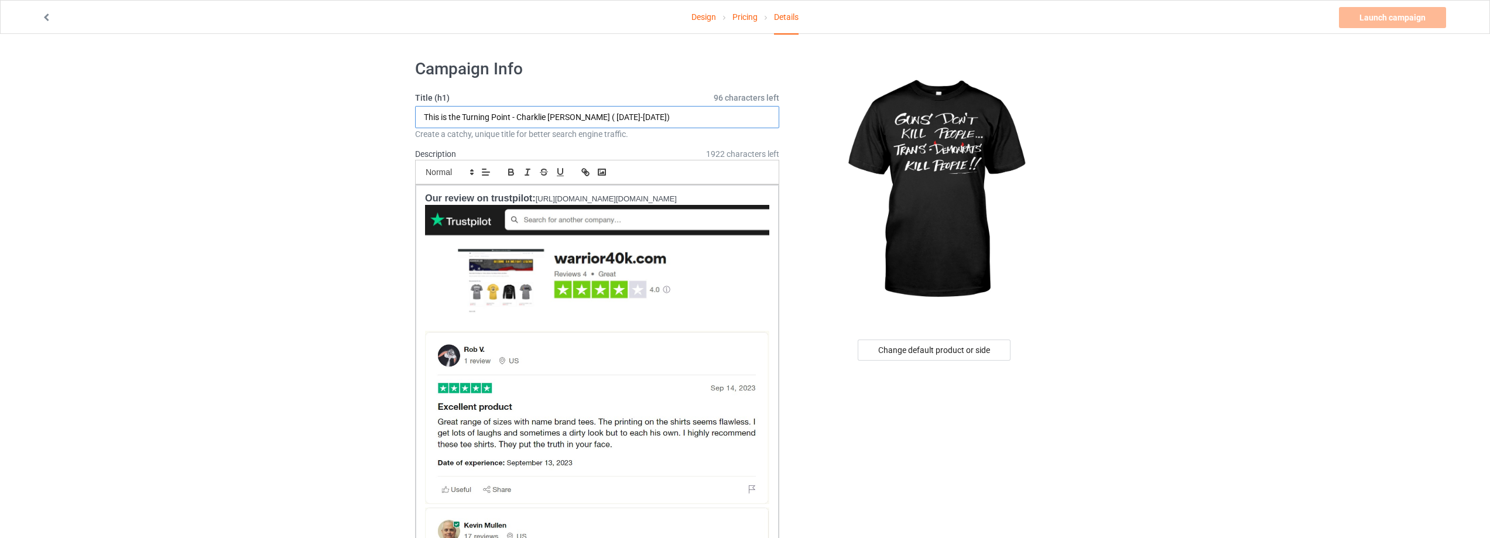
drag, startPoint x: 635, startPoint y: 121, endPoint x: 261, endPoint y: 116, distance: 373.7
type input "Guns don't kill people"
drag, startPoint x: 331, startPoint y: 142, endPoint x: 334, endPoint y: 150, distance: 8.2
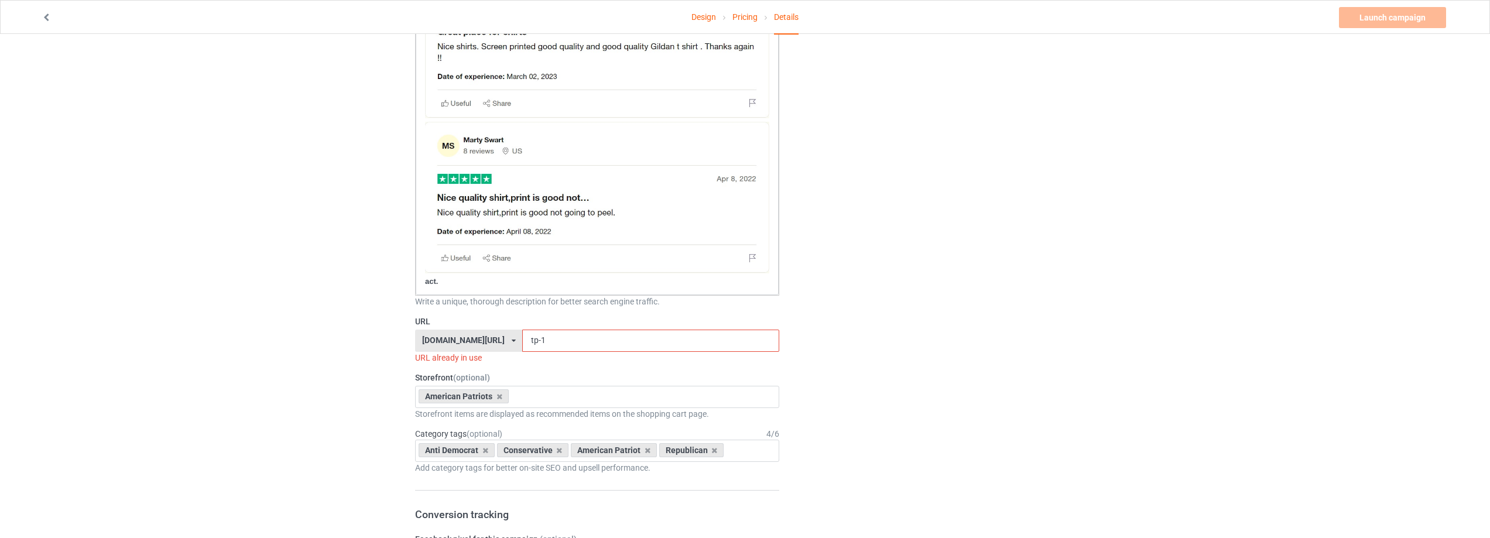
scroll to position [761, 0]
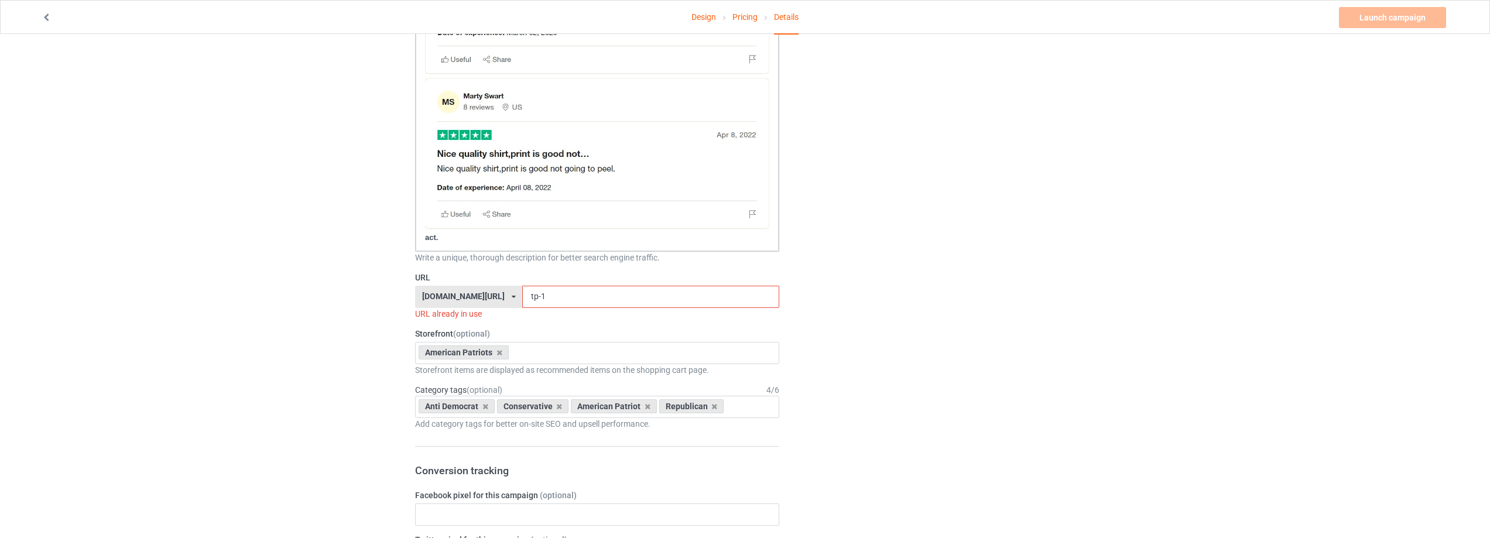
drag, startPoint x: 564, startPoint y: 297, endPoint x: 444, endPoint y: 306, distance: 119.7
click at [445, 306] on div "warrior40k.com/ redwhiteblueclothing.com/ shopbabymom.net/ warrior40k.com/ teec…" at bounding box center [597, 297] width 364 height 22
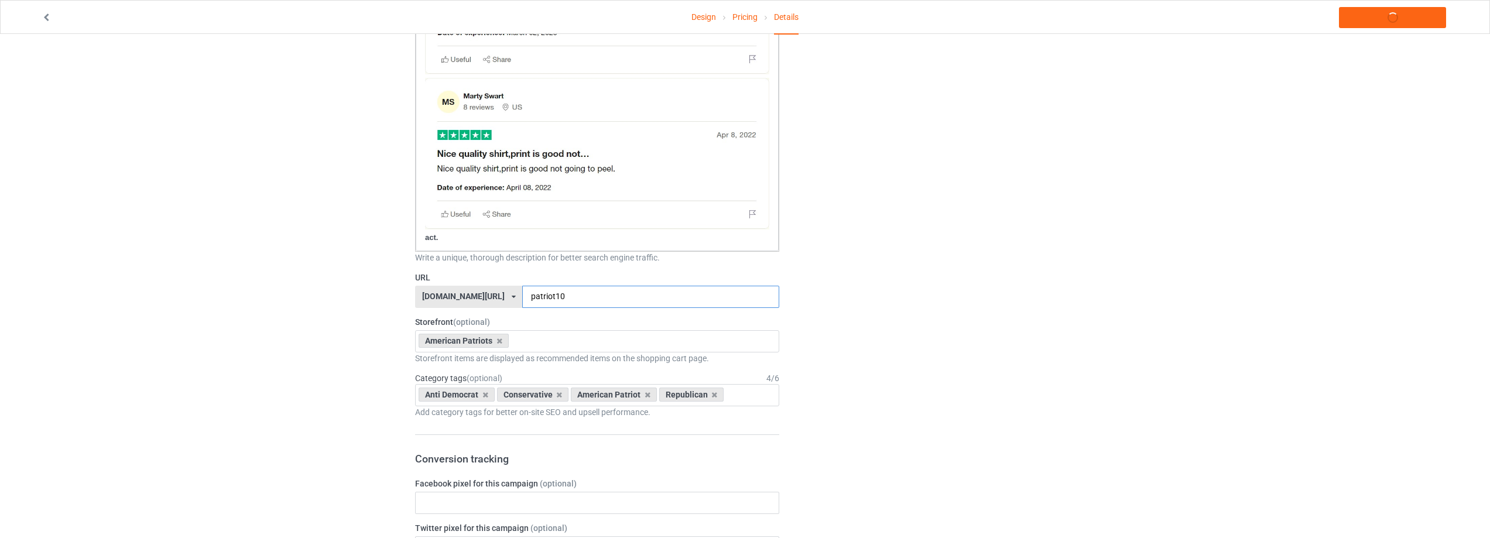
type input "patriot10"
click at [478, 303] on div "warrior40k.com/ redwhiteblueclothing.com/ shopbabymom.net/ warrior40k.com/ teec…" at bounding box center [468, 297] width 107 height 22
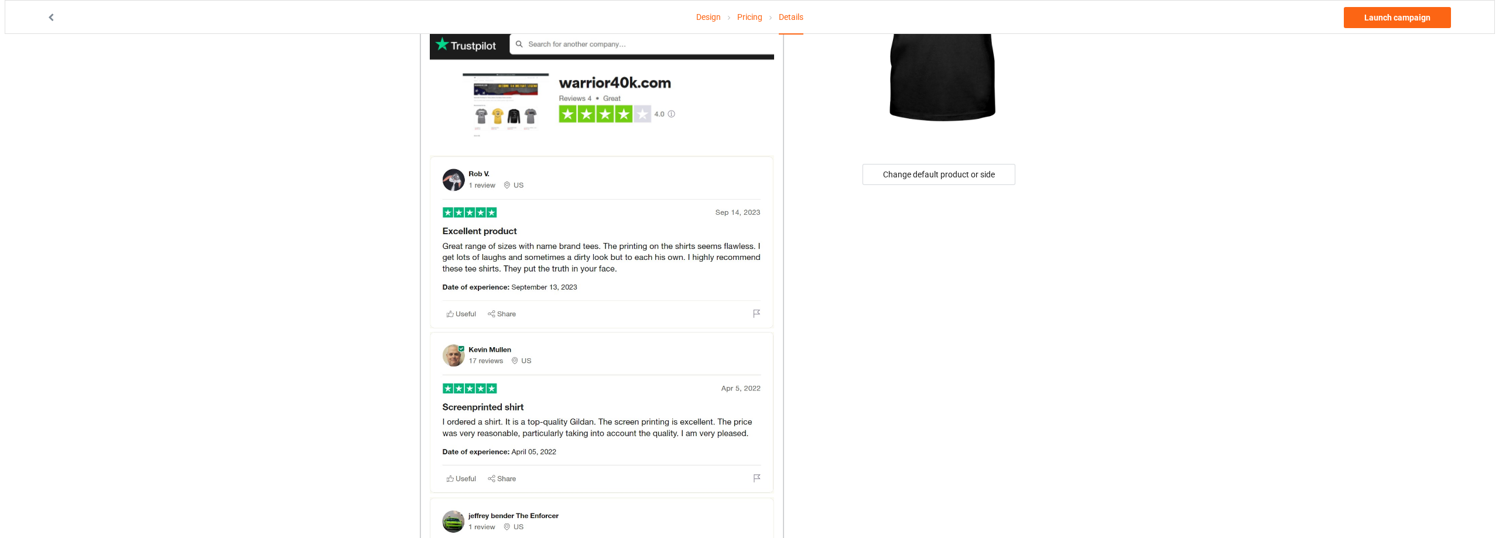
scroll to position [0, 0]
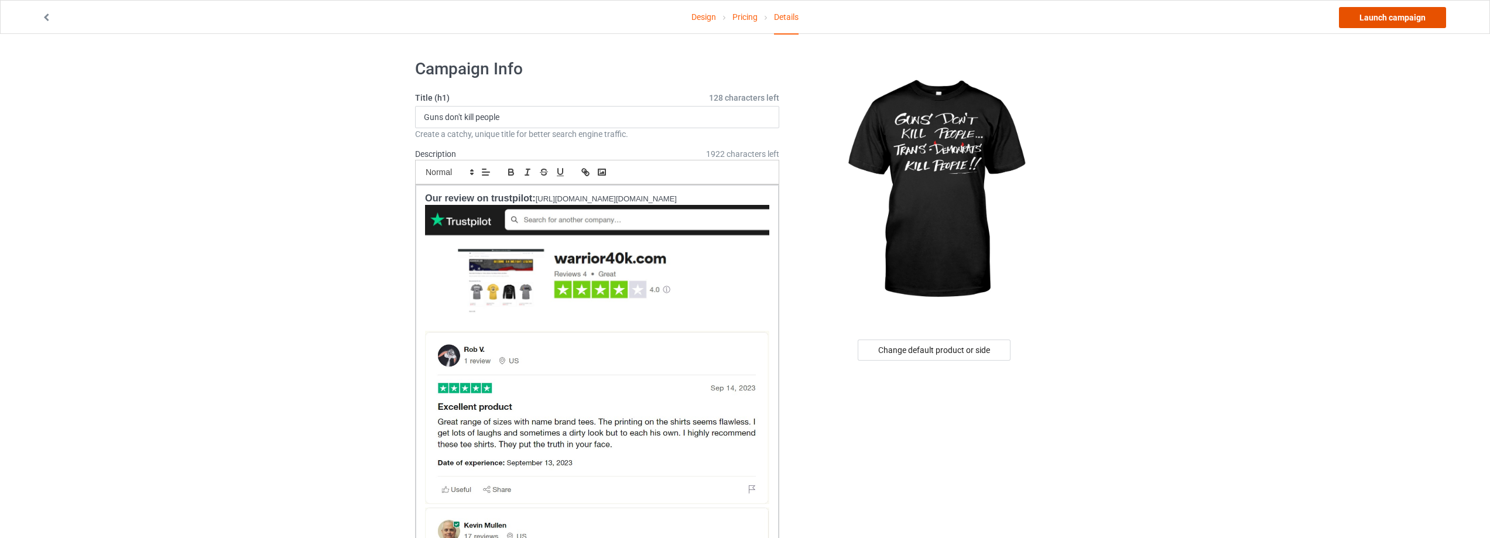
click at [1377, 22] on link "Launch campaign" at bounding box center [1392, 17] width 107 height 21
